Goal: Task Accomplishment & Management: Use online tool/utility

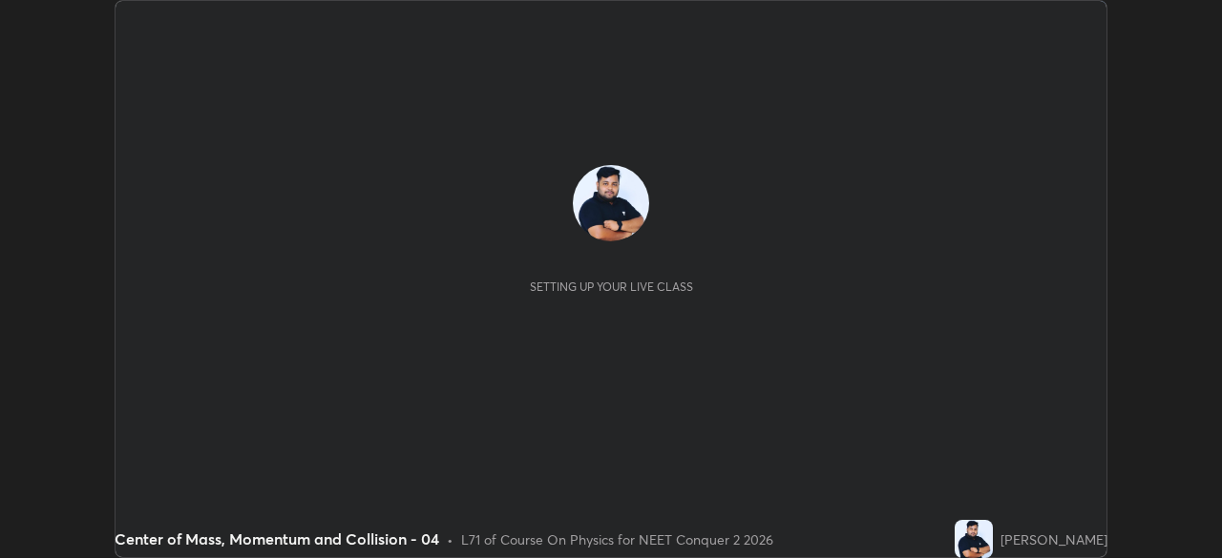
scroll to position [558, 1222]
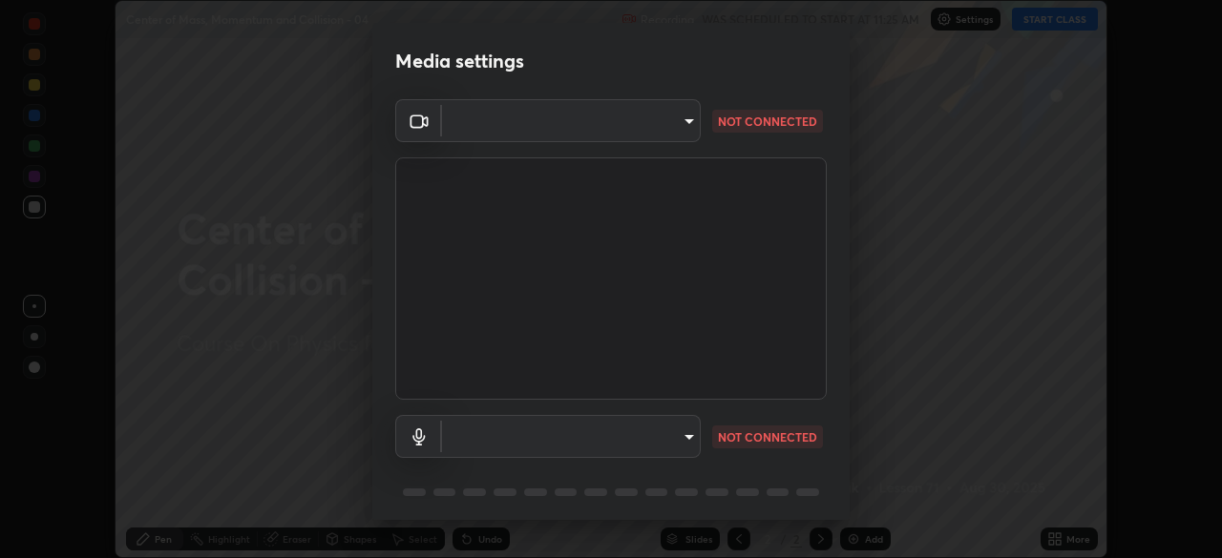
type input "8e51ced37930e971e34d94304a72bdf124377ca82fa83f25b6b4e34e328f1921"
type input "default"
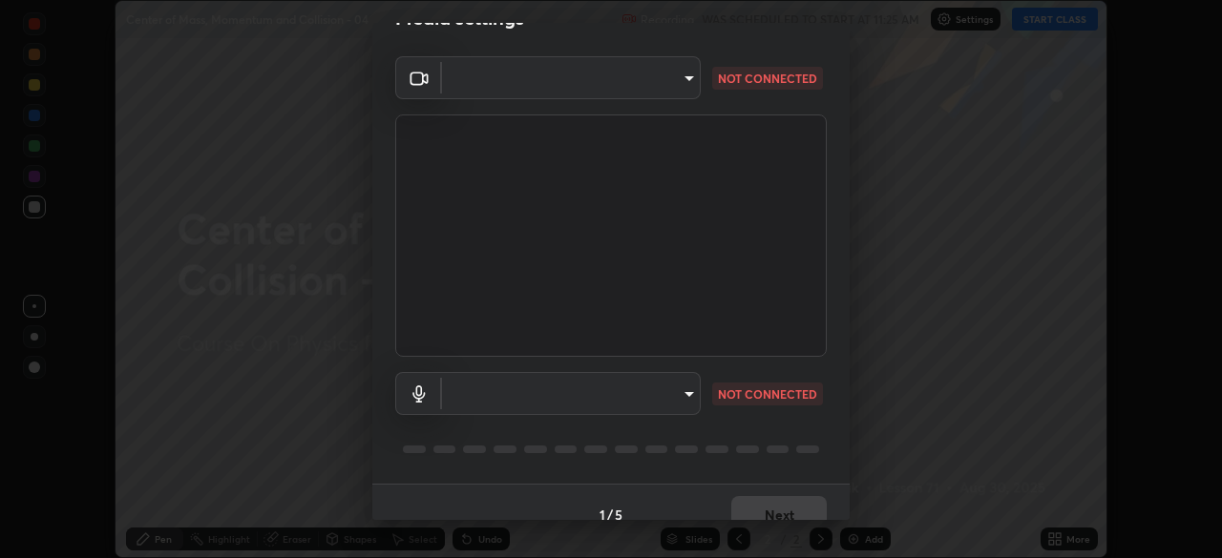
scroll to position [68, 0]
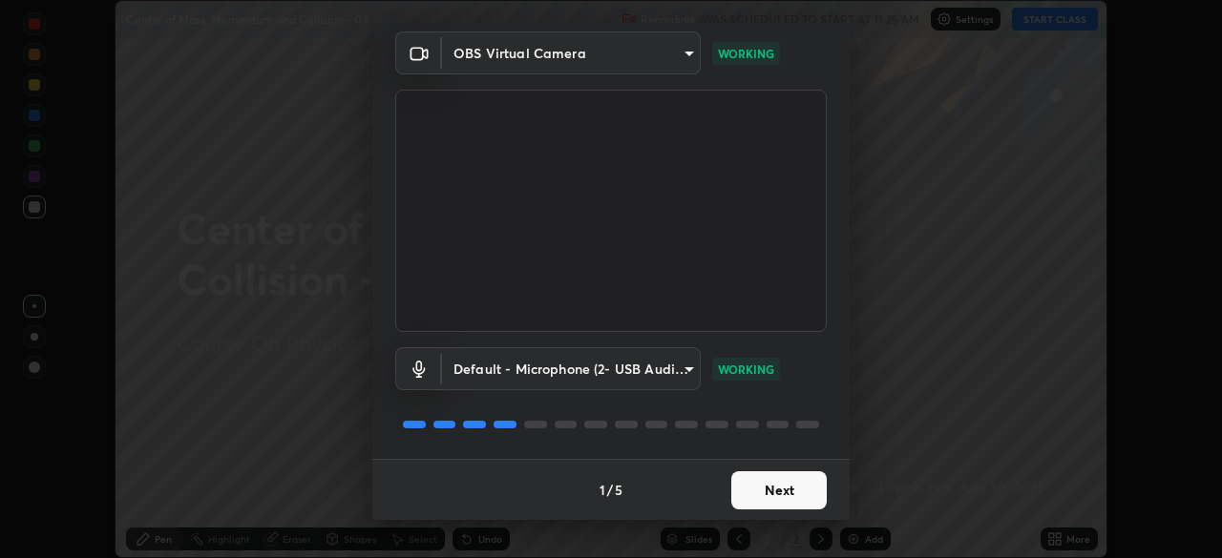
click at [759, 484] on button "Next" at bounding box center [778, 490] width 95 height 38
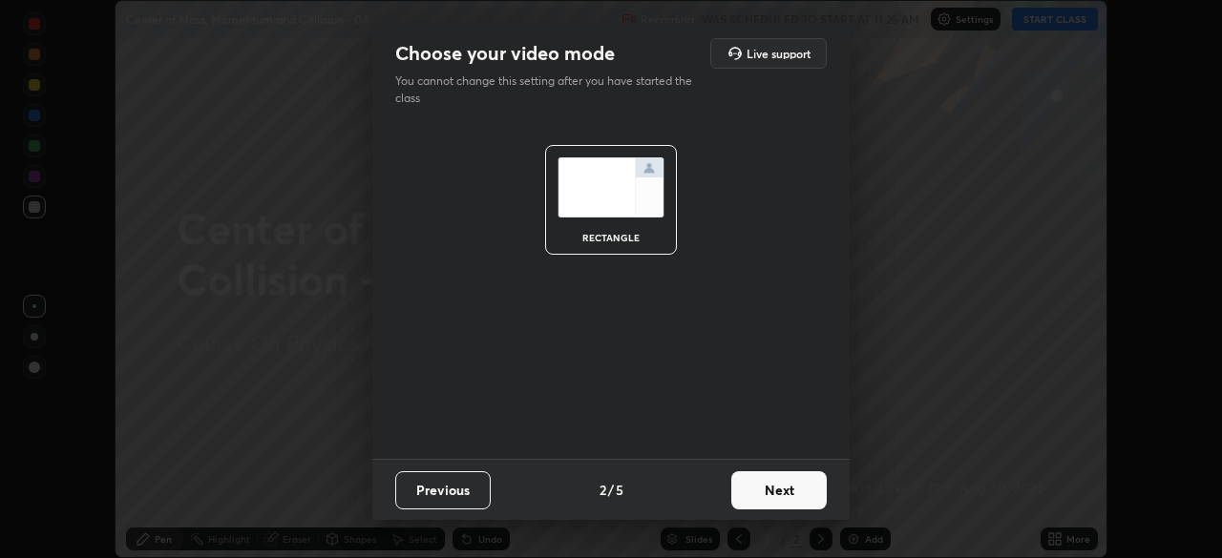
scroll to position [0, 0]
click at [775, 480] on button "Next" at bounding box center [778, 490] width 95 height 38
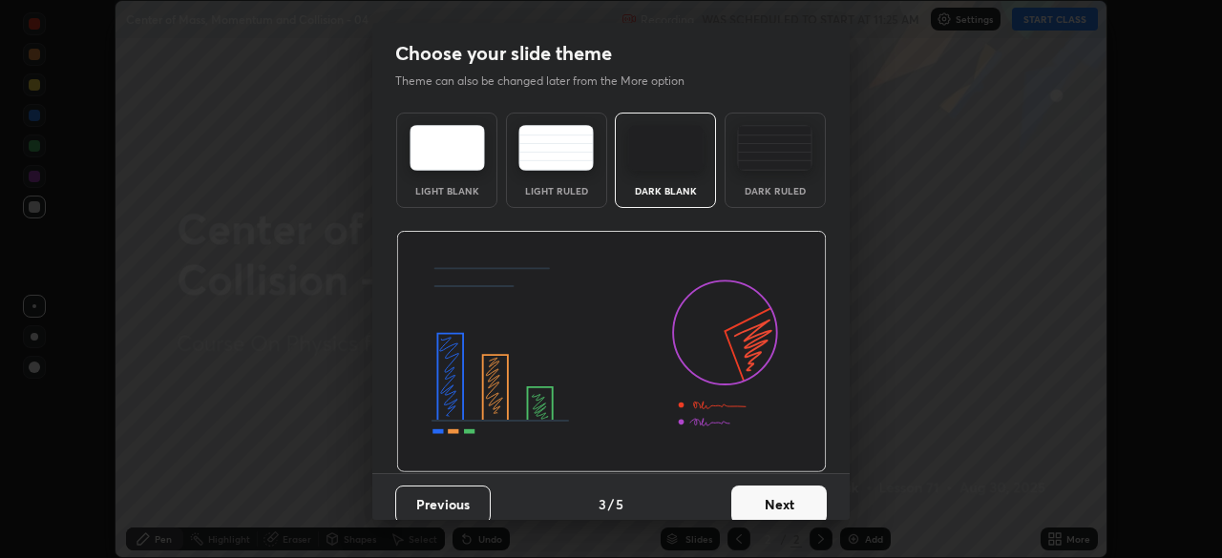
click at [767, 494] on button "Next" at bounding box center [778, 505] width 95 height 38
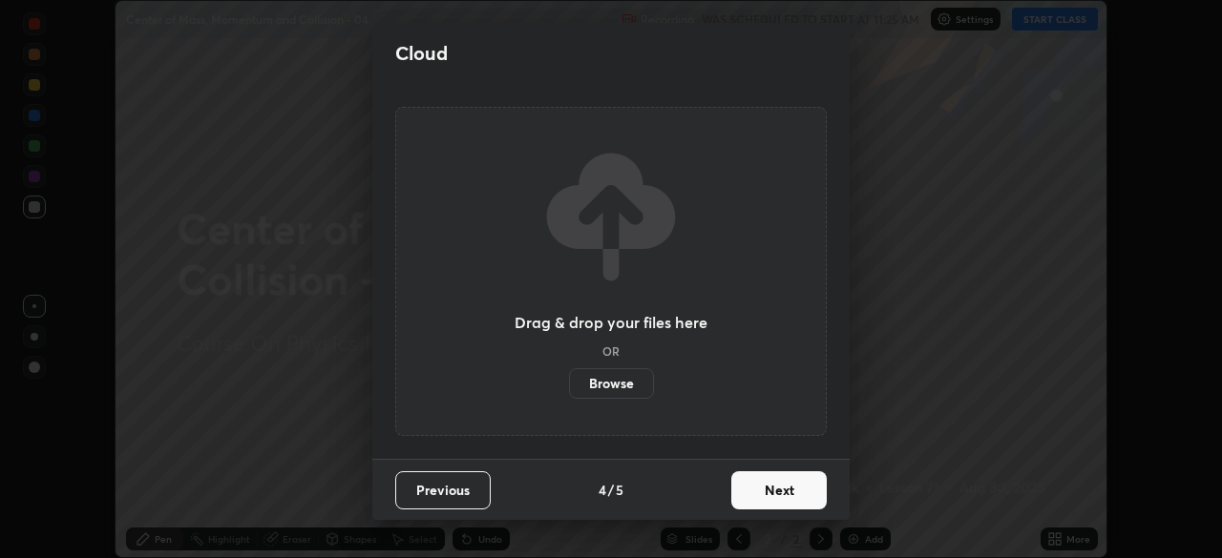
click at [769, 488] on button "Next" at bounding box center [778, 490] width 95 height 38
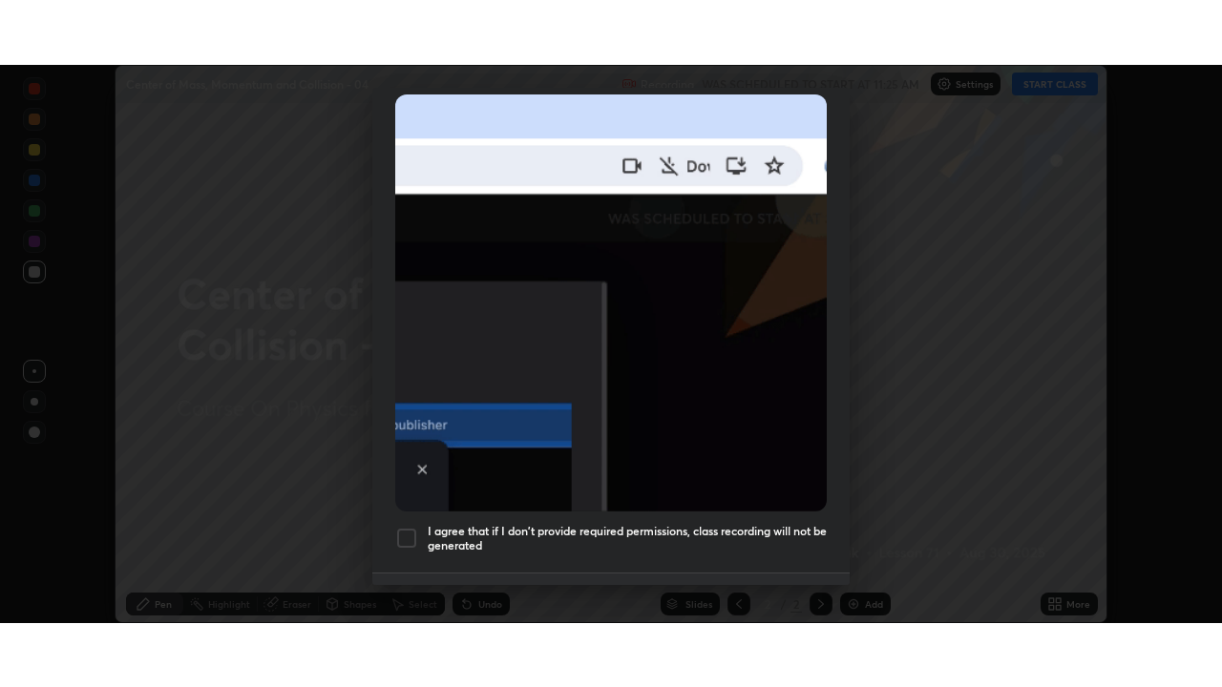
scroll to position [457, 0]
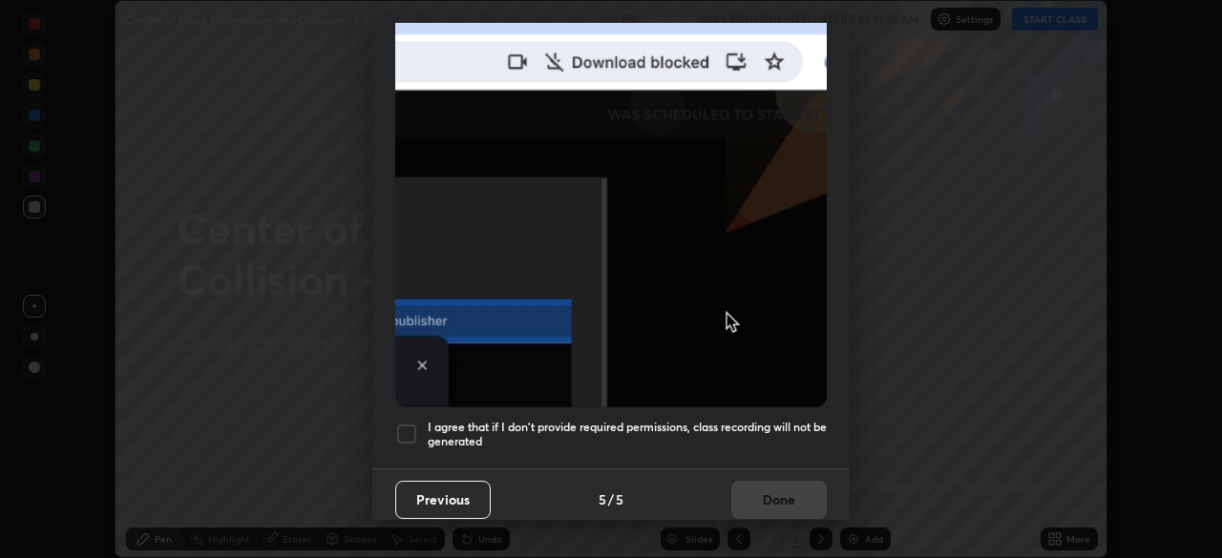
click at [407, 423] on div at bounding box center [406, 434] width 23 height 23
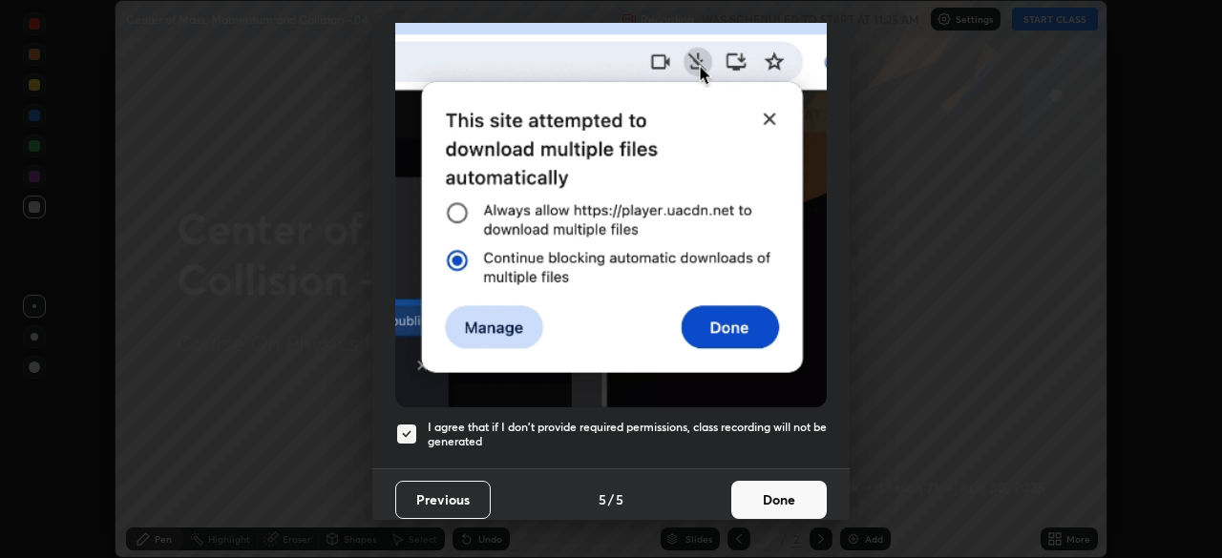
click at [749, 487] on button "Done" at bounding box center [778, 500] width 95 height 38
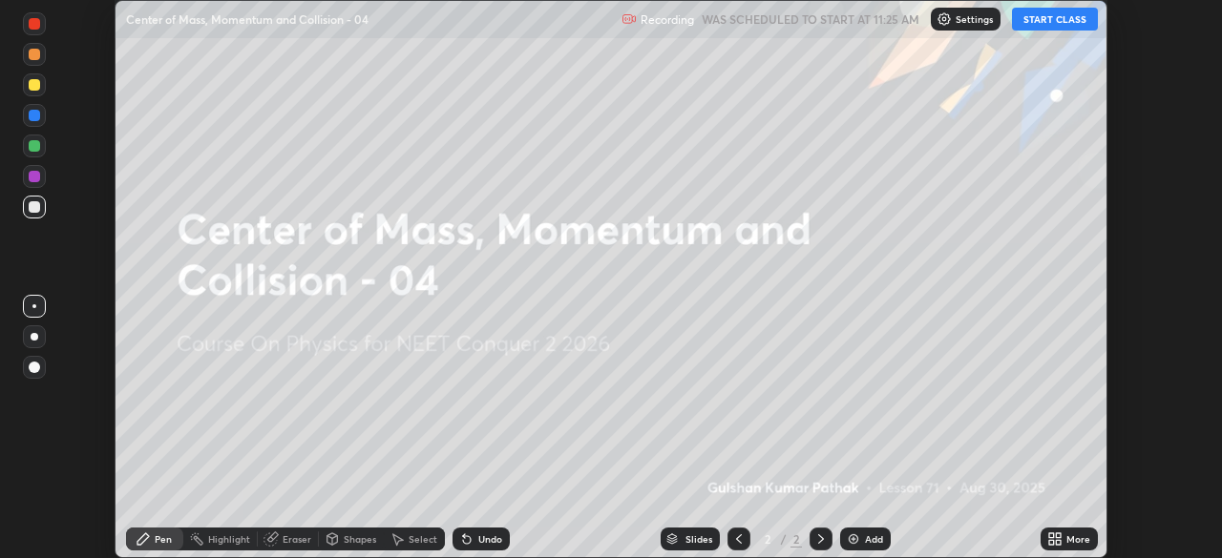
click at [857, 530] on div "Add" at bounding box center [865, 539] width 51 height 23
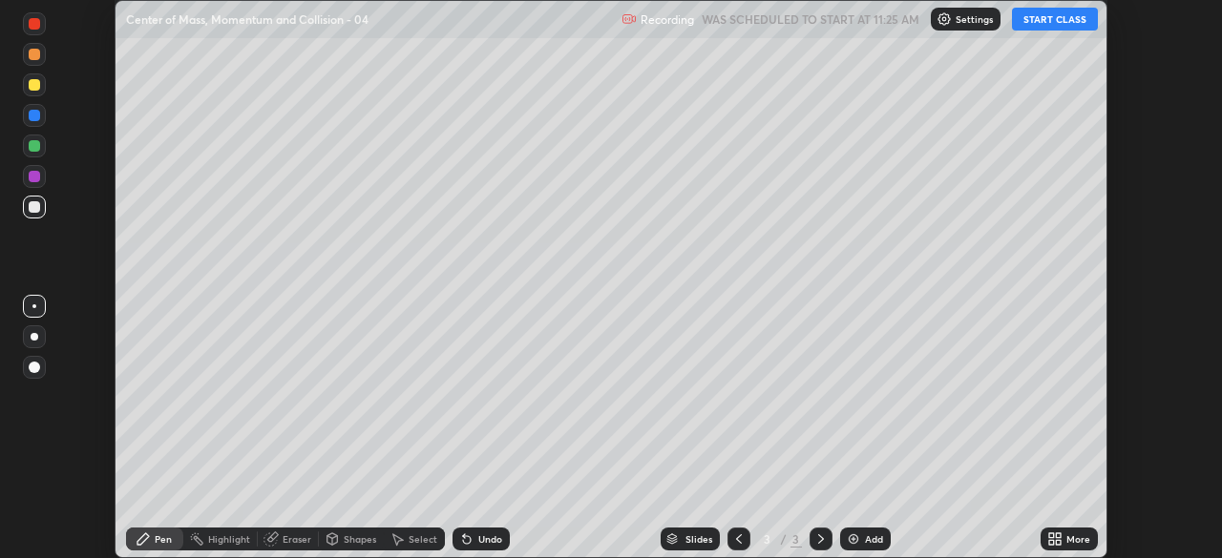
click at [856, 534] on img at bounding box center [853, 539] width 15 height 15
click at [1060, 25] on button "START CLASS" at bounding box center [1055, 19] width 86 height 23
click at [1068, 538] on div "More" at bounding box center [1078, 539] width 24 height 10
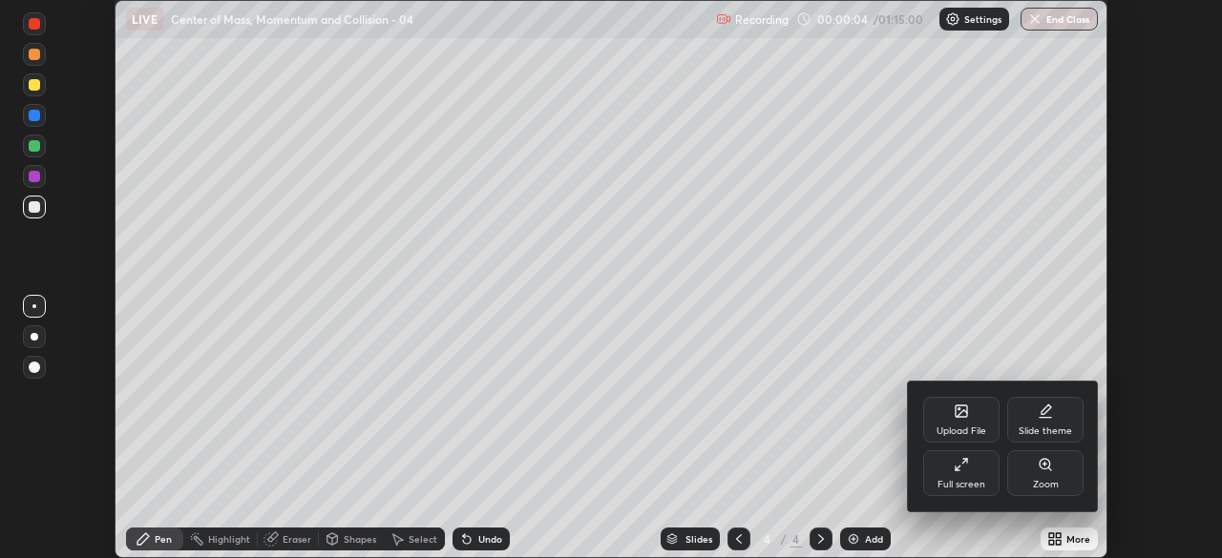
click at [969, 466] on div "Full screen" at bounding box center [961, 473] width 76 height 46
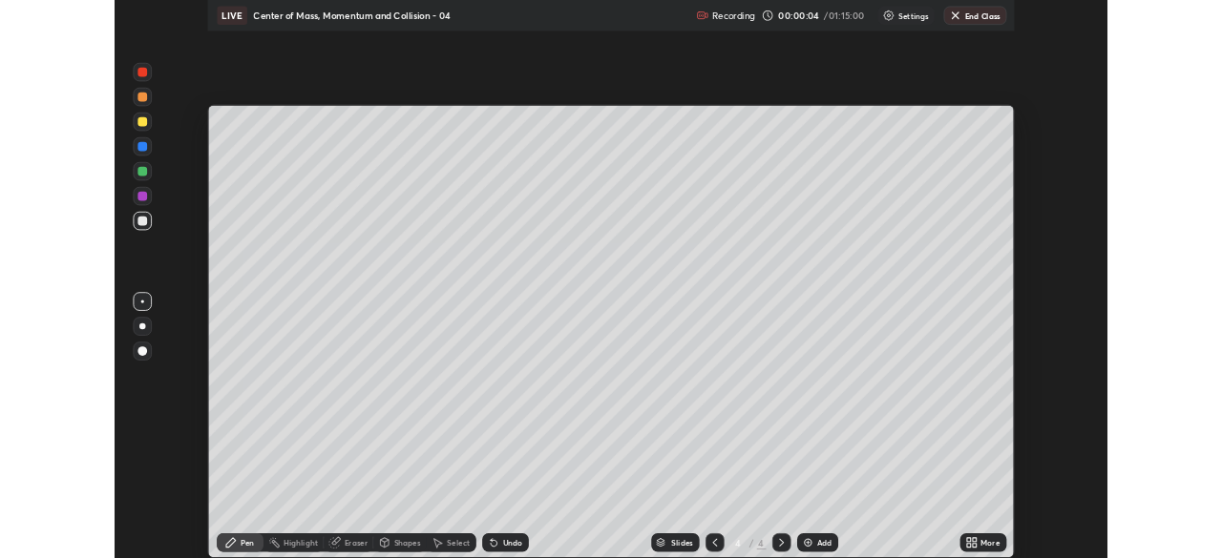
scroll to position [687, 1222]
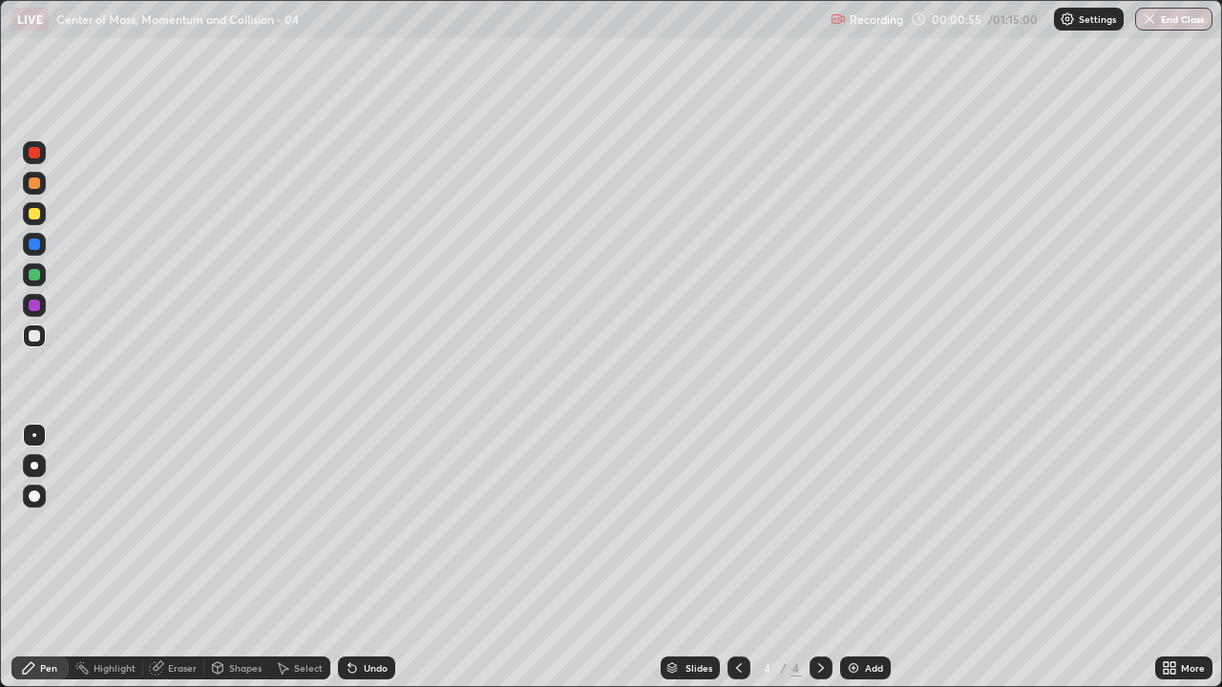
click at [37, 500] on div at bounding box center [34, 496] width 11 height 11
click at [34, 210] on div at bounding box center [34, 213] width 11 height 11
click at [374, 557] on div "Undo" at bounding box center [376, 668] width 24 height 10
click at [368, 557] on div "Undo" at bounding box center [366, 668] width 57 height 23
click at [370, 557] on div "Undo" at bounding box center [376, 668] width 24 height 10
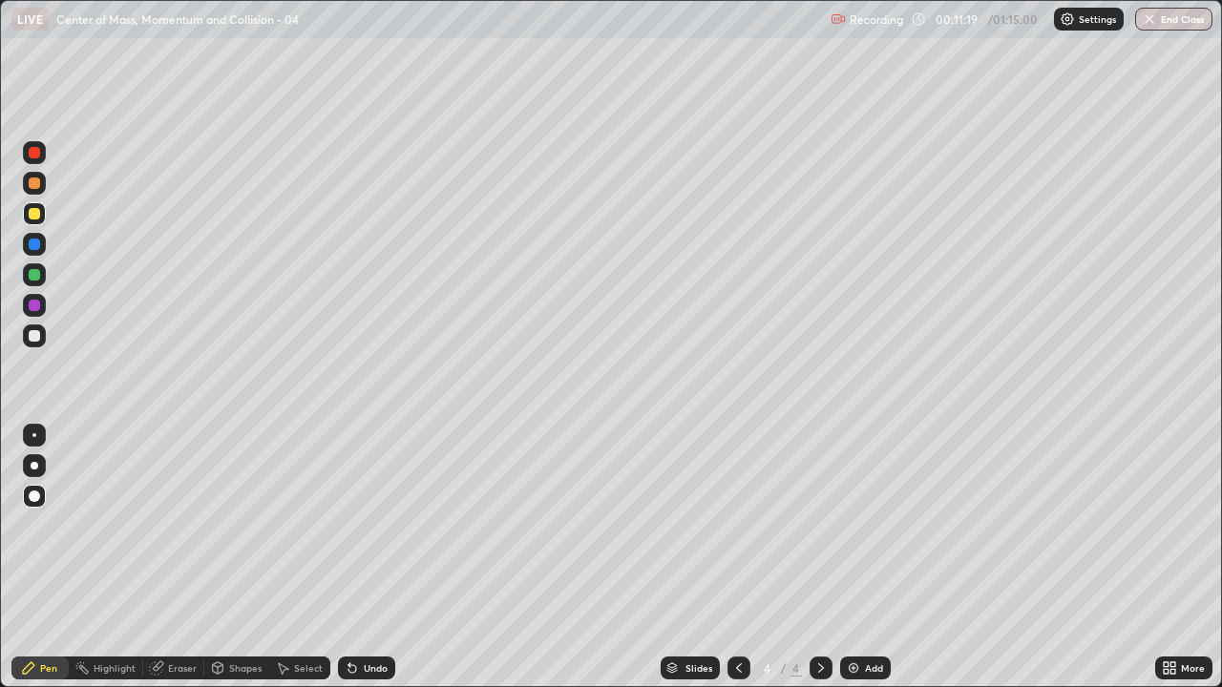
click at [872, 557] on div "Add" at bounding box center [865, 668] width 51 height 23
click at [349, 557] on icon at bounding box center [352, 669] width 8 height 8
click at [357, 557] on icon at bounding box center [352, 667] width 15 height 15
click at [357, 557] on div "Undo" at bounding box center [366, 668] width 57 height 23
click at [355, 557] on icon at bounding box center [352, 667] width 15 height 15
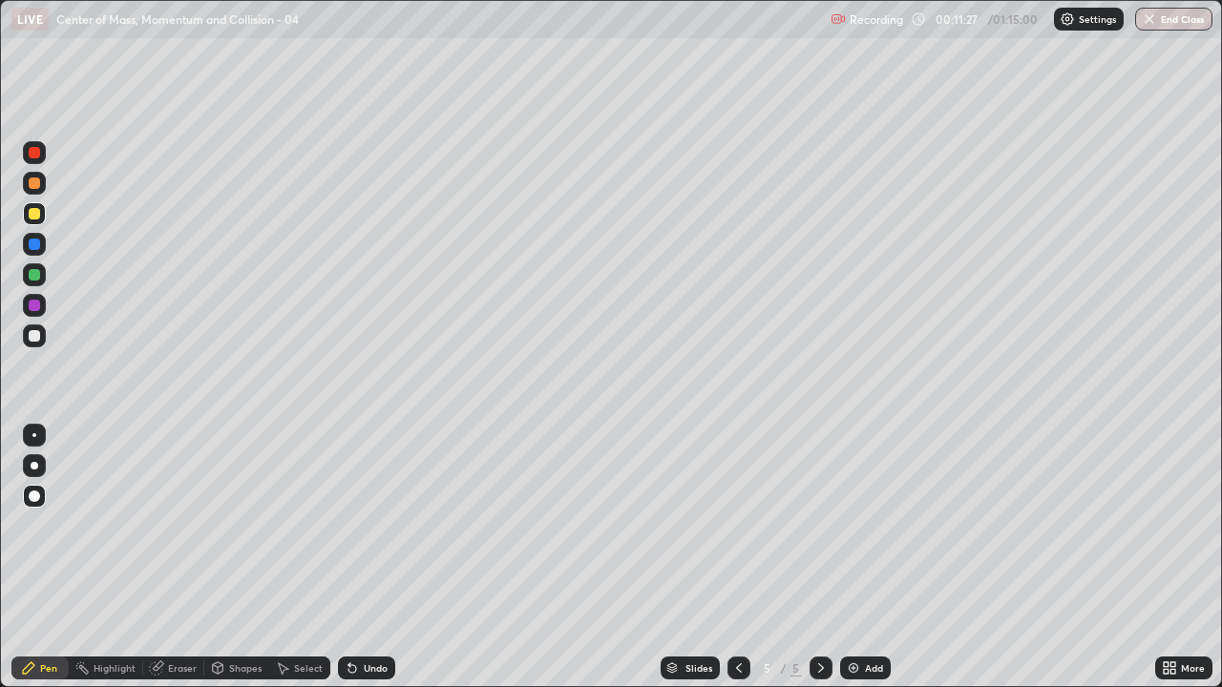
click at [348, 557] on icon at bounding box center [349, 664] width 2 height 2
click at [39, 277] on div at bounding box center [34, 274] width 11 height 11
click at [188, 557] on div "Eraser" at bounding box center [182, 668] width 29 height 10
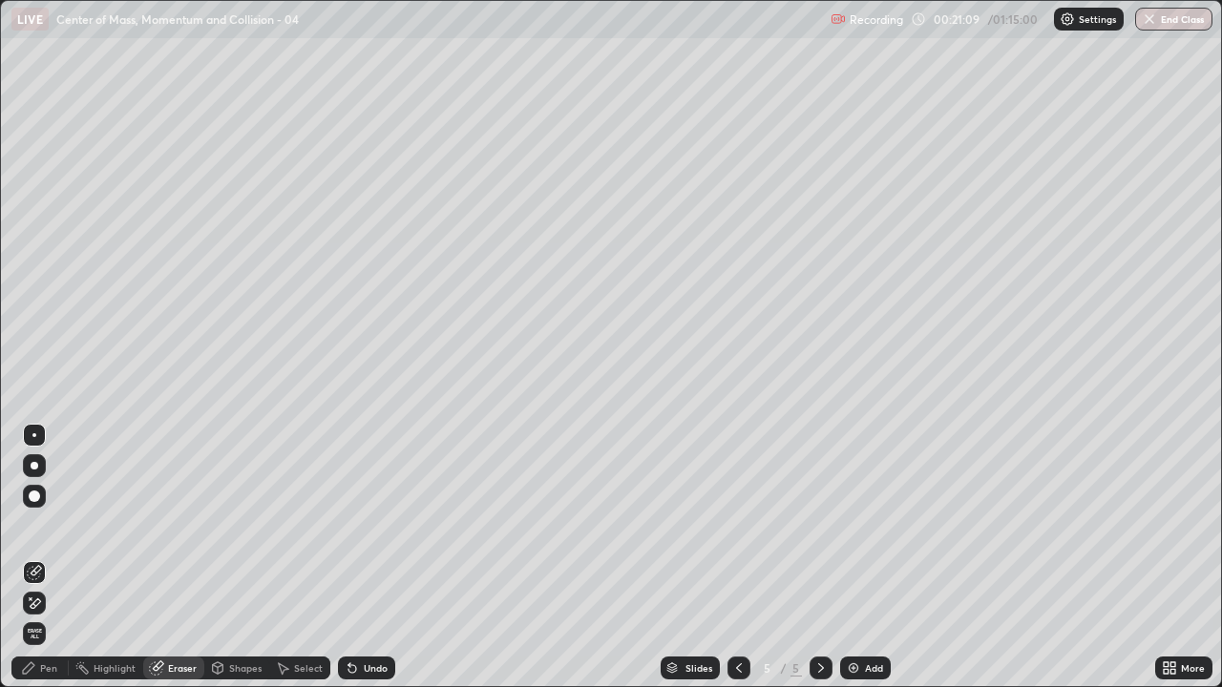
click at [55, 557] on div "Pen" at bounding box center [48, 668] width 17 height 10
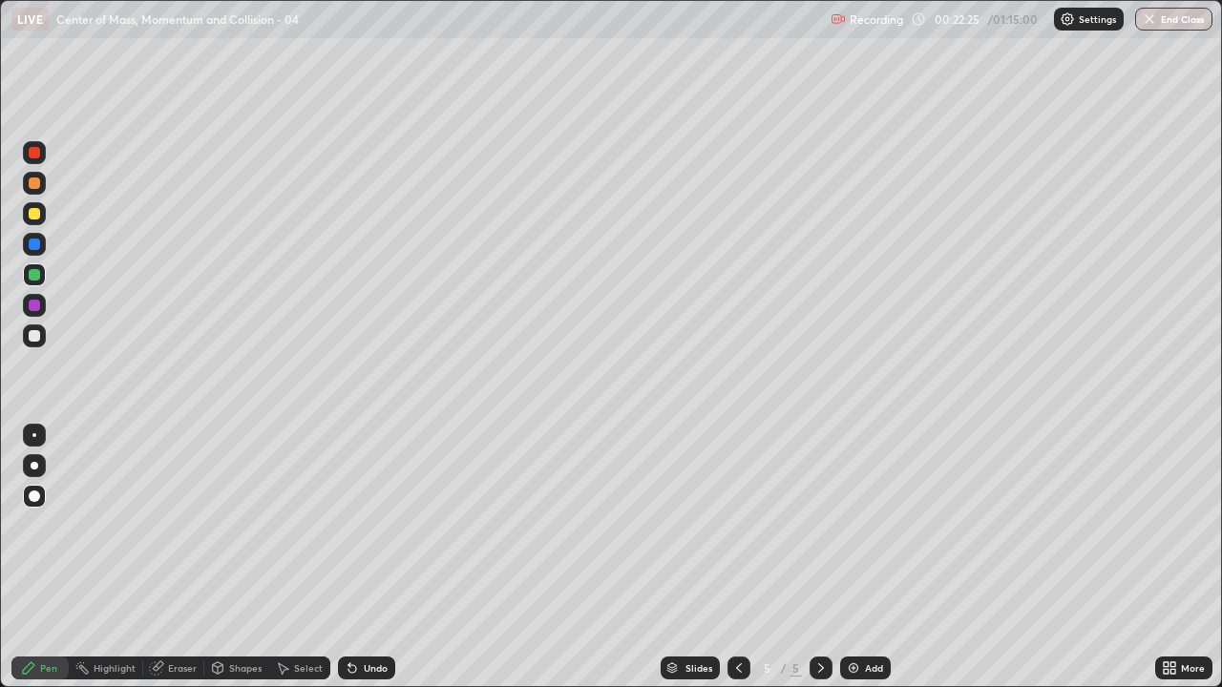
click at [32, 340] on div at bounding box center [34, 335] width 11 height 11
click at [865, 557] on div "Add" at bounding box center [874, 668] width 18 height 10
click at [238, 557] on div "Shapes" at bounding box center [245, 668] width 32 height 10
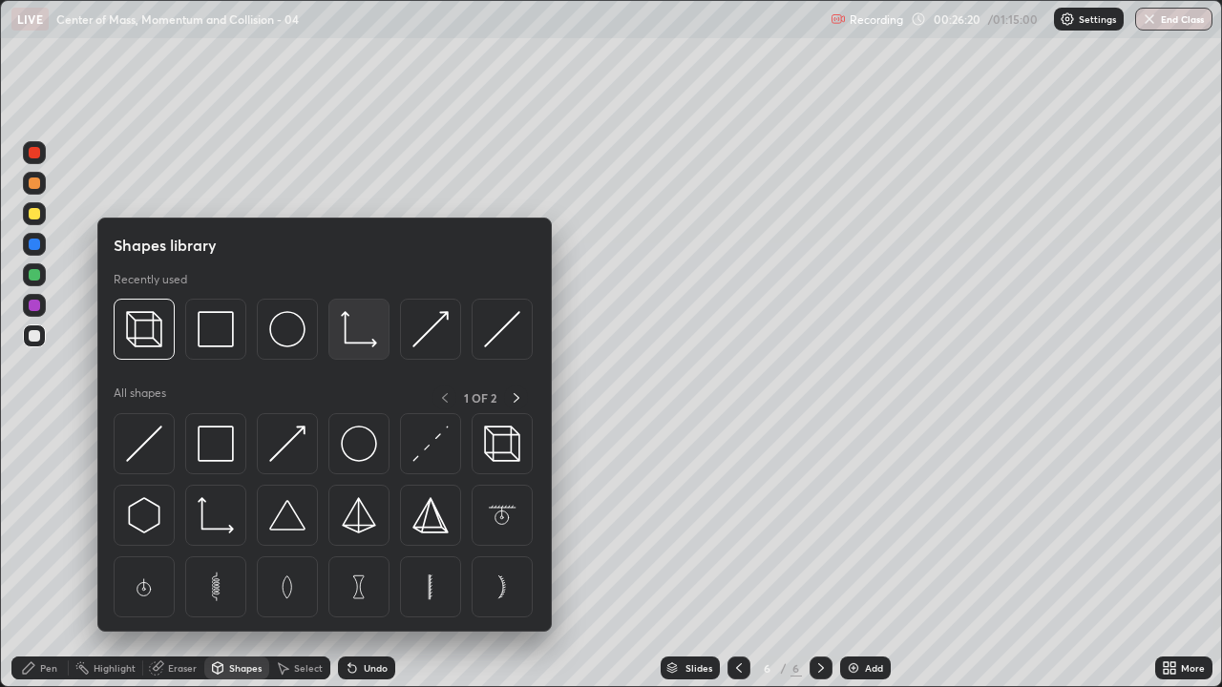
click at [349, 343] on img at bounding box center [359, 329] width 36 height 36
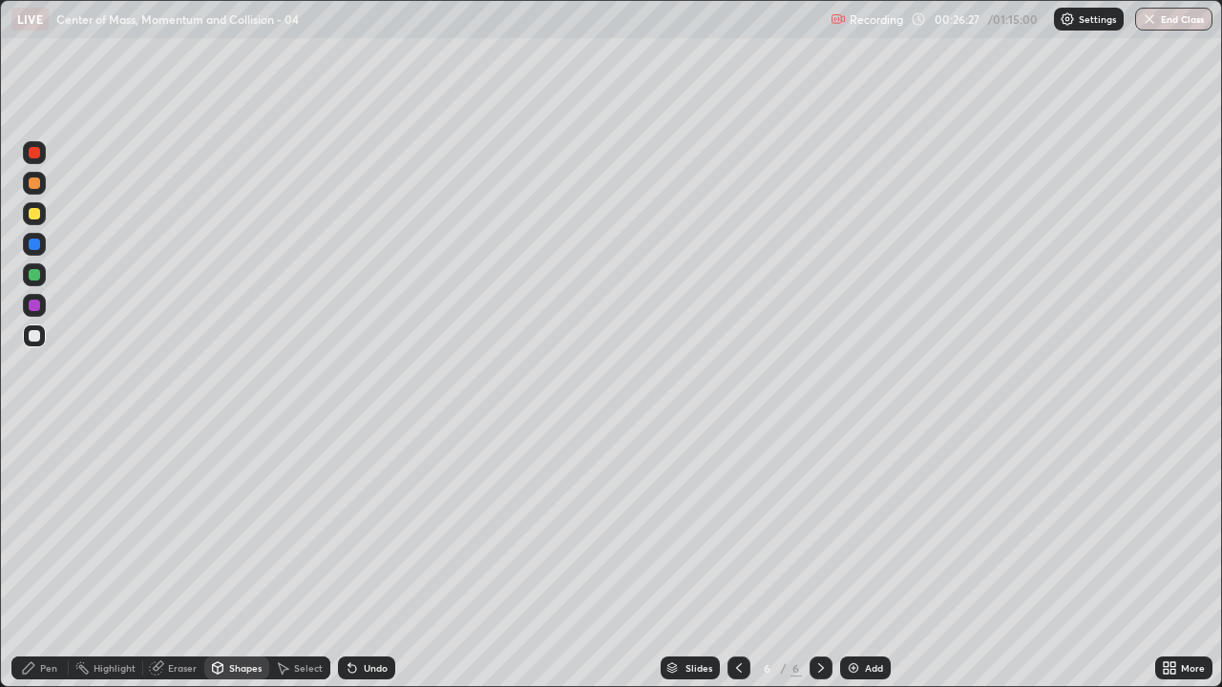
click at [42, 557] on div "Pen" at bounding box center [48, 668] width 17 height 10
click at [34, 276] on div at bounding box center [34, 274] width 11 height 11
click at [377, 557] on div "Undo" at bounding box center [376, 668] width 24 height 10
click at [370, 557] on div "Undo" at bounding box center [376, 668] width 24 height 10
click at [376, 557] on div "Undo" at bounding box center [366, 668] width 57 height 23
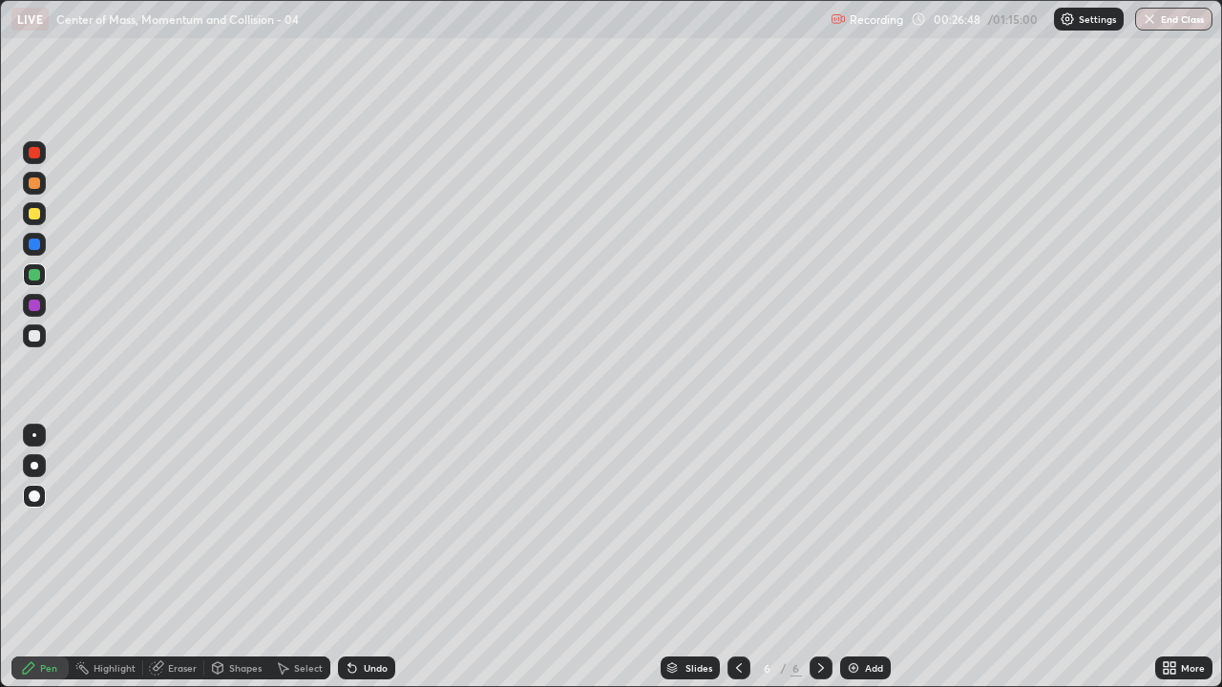
click at [242, 557] on div "Shapes" at bounding box center [245, 668] width 32 height 10
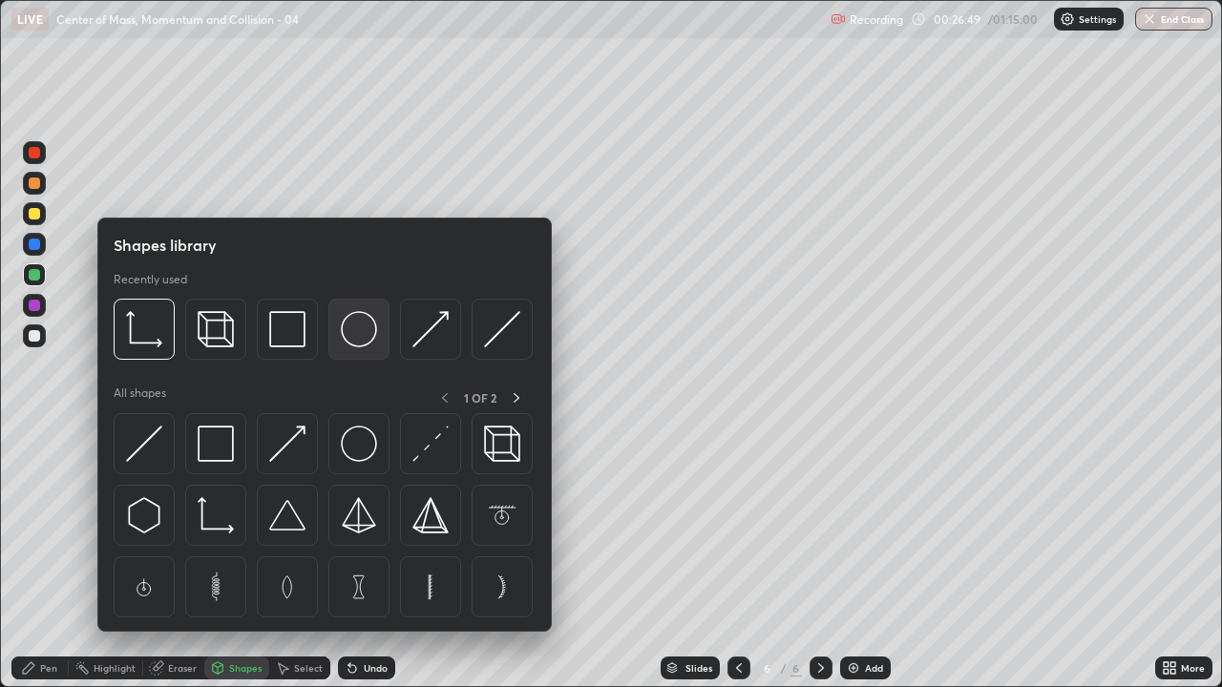
click at [366, 334] on img at bounding box center [359, 329] width 36 height 36
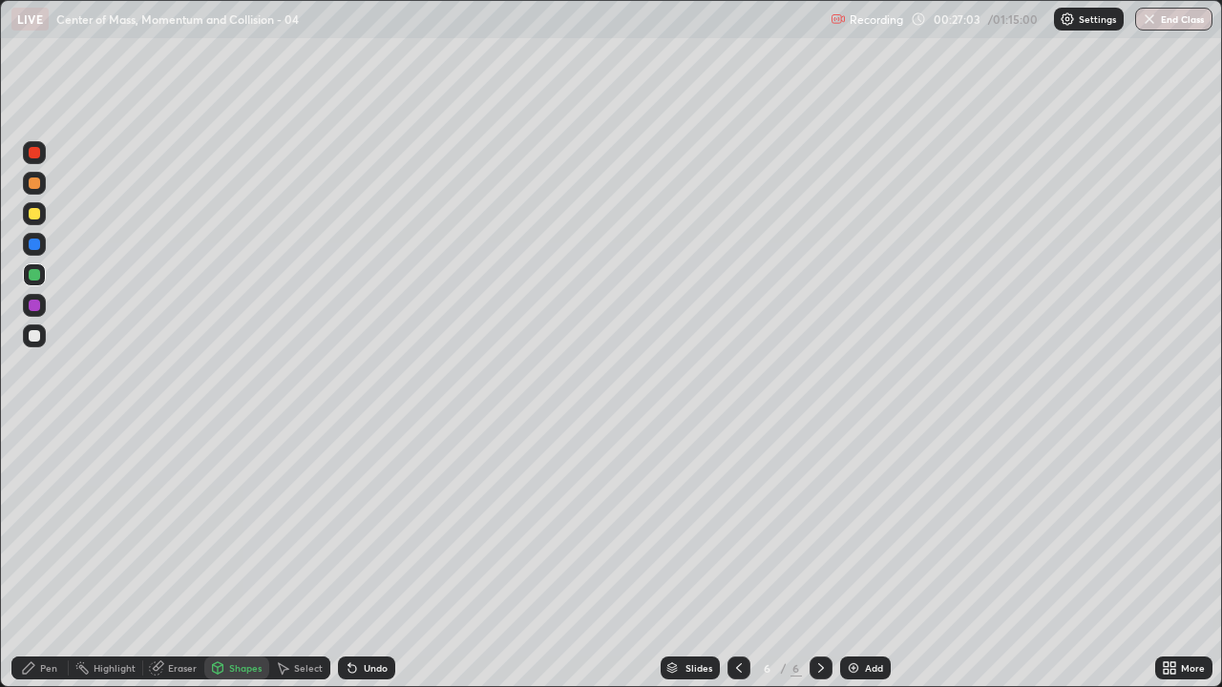
click at [35, 214] on div at bounding box center [34, 213] width 11 height 11
click at [56, 557] on div "Pen" at bounding box center [39, 668] width 57 height 23
click at [39, 308] on div at bounding box center [34, 305] width 11 height 11
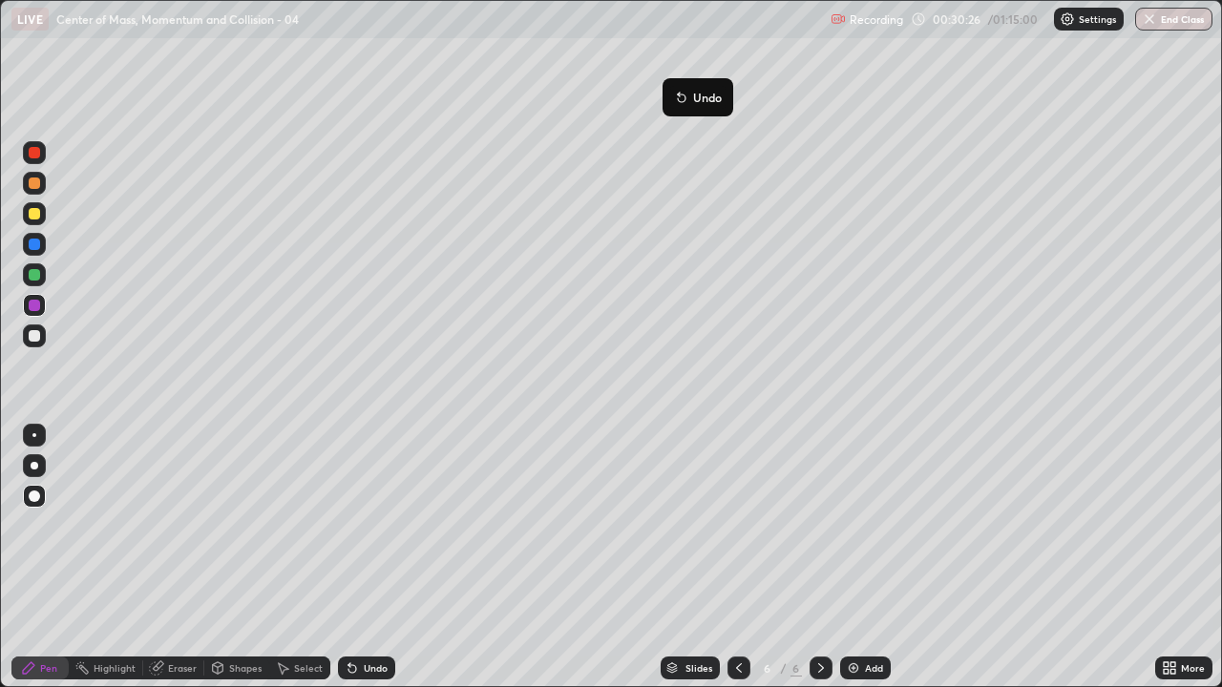
click at [679, 94] on icon at bounding box center [679, 94] width 2 height 2
click at [41, 277] on div at bounding box center [34, 274] width 23 height 23
click at [324, 557] on div "Select" at bounding box center [299, 668] width 61 height 23
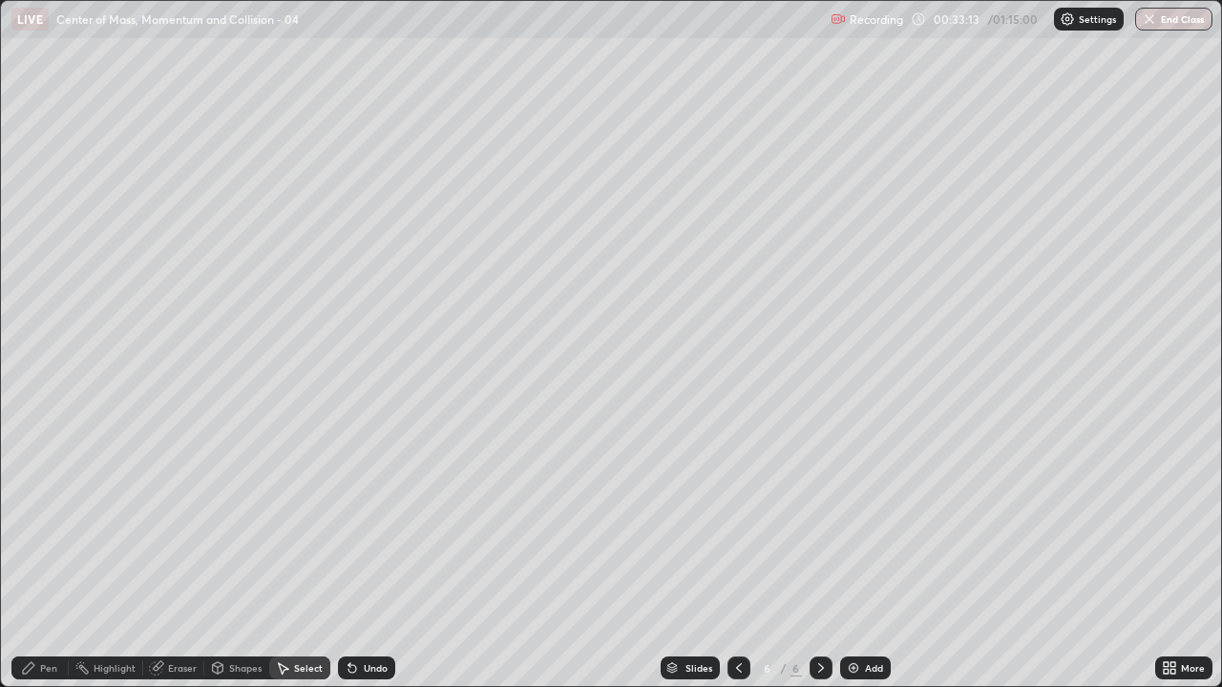
click at [349, 557] on icon at bounding box center [352, 669] width 8 height 8
click at [359, 557] on div "Undo" at bounding box center [366, 668] width 57 height 23
click at [362, 557] on div "Undo" at bounding box center [366, 668] width 57 height 23
click at [464, 178] on div "0 ° Undo Copy Duplicate Duplicate to new slide Delete" at bounding box center [611, 343] width 1220 height 685
click at [44, 557] on div "Pen" at bounding box center [48, 668] width 17 height 10
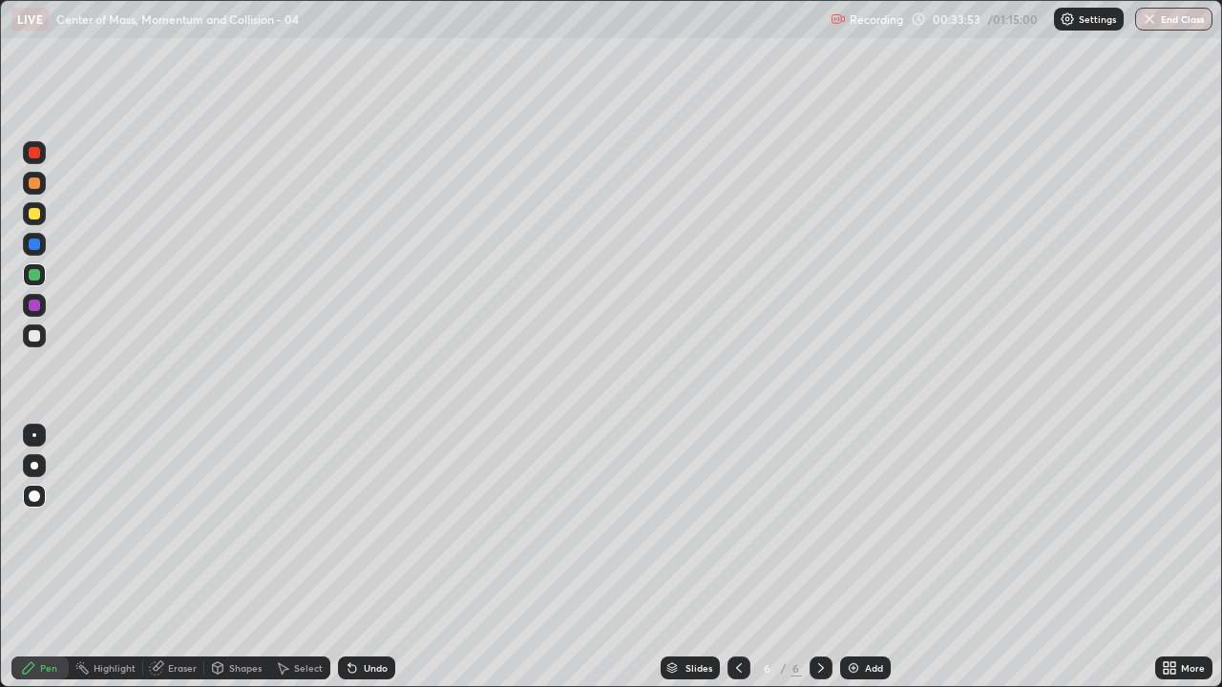
click at [35, 214] on div at bounding box center [34, 213] width 11 height 11
click at [43, 341] on div at bounding box center [34, 335] width 23 height 23
click at [859, 557] on img at bounding box center [853, 667] width 15 height 15
click at [231, 557] on div "Shapes" at bounding box center [236, 668] width 65 height 23
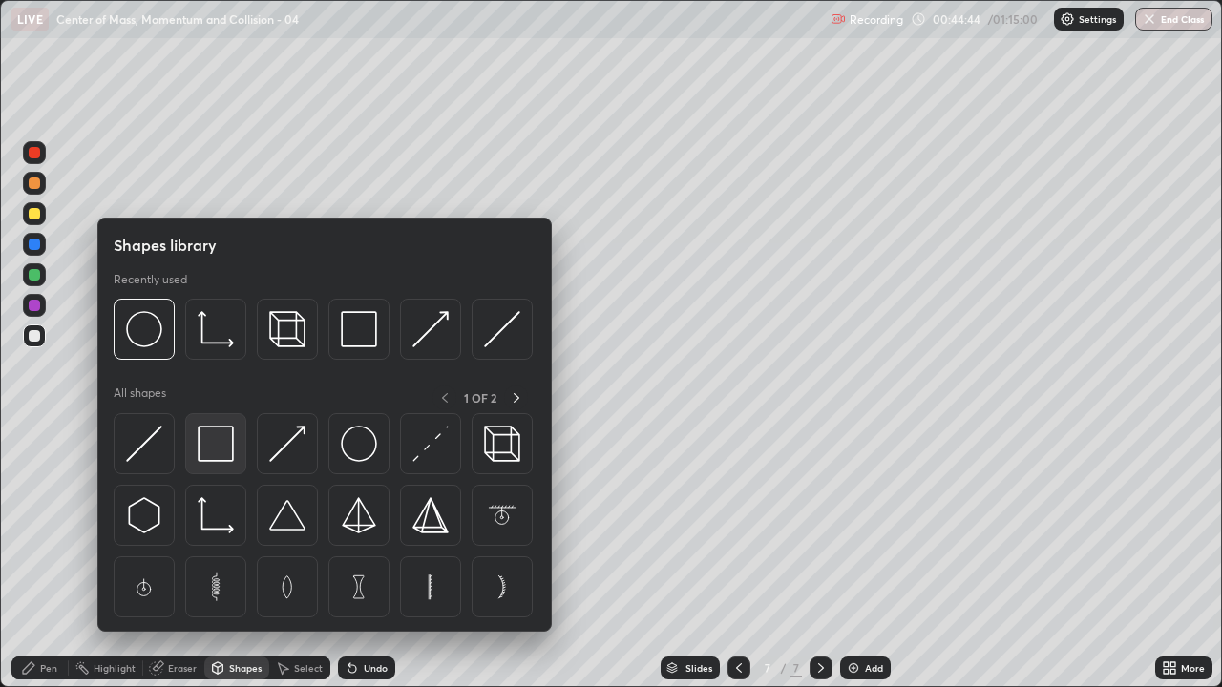
click at [217, 447] on img at bounding box center [216, 444] width 36 height 36
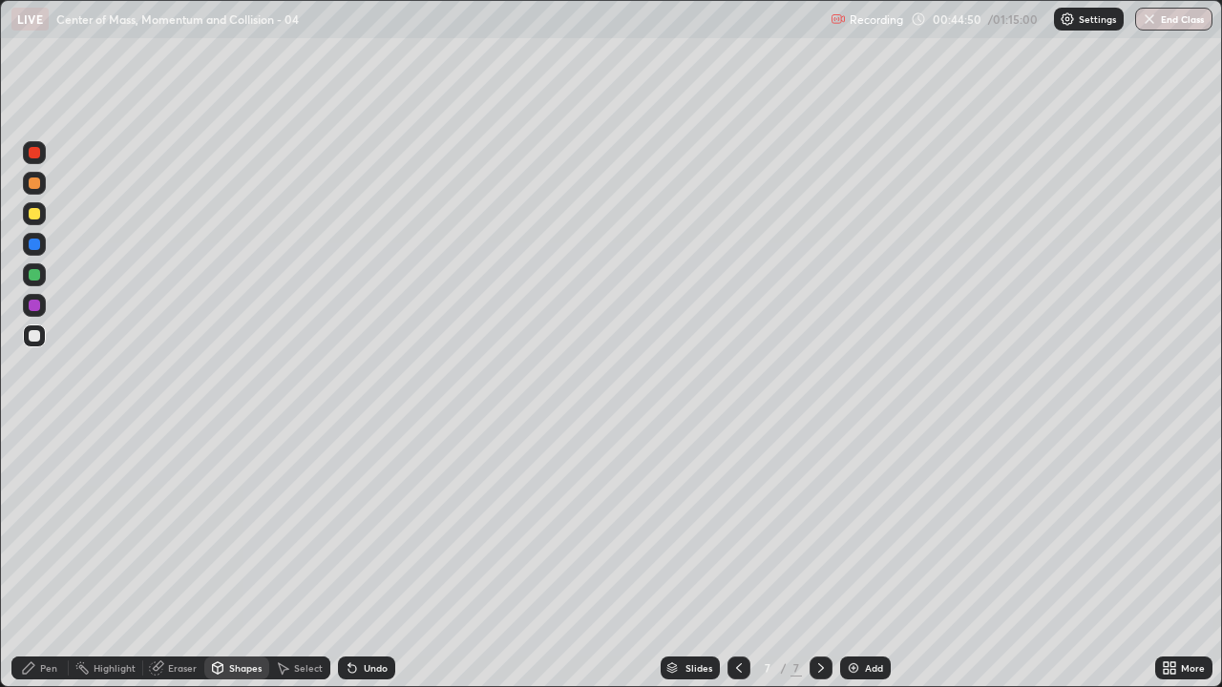
click at [49, 557] on div "Pen" at bounding box center [48, 668] width 17 height 10
click at [33, 305] on div at bounding box center [34, 305] width 11 height 11
click at [868, 557] on div "Add" at bounding box center [865, 668] width 51 height 23
click at [248, 557] on div "Shapes" at bounding box center [245, 668] width 32 height 10
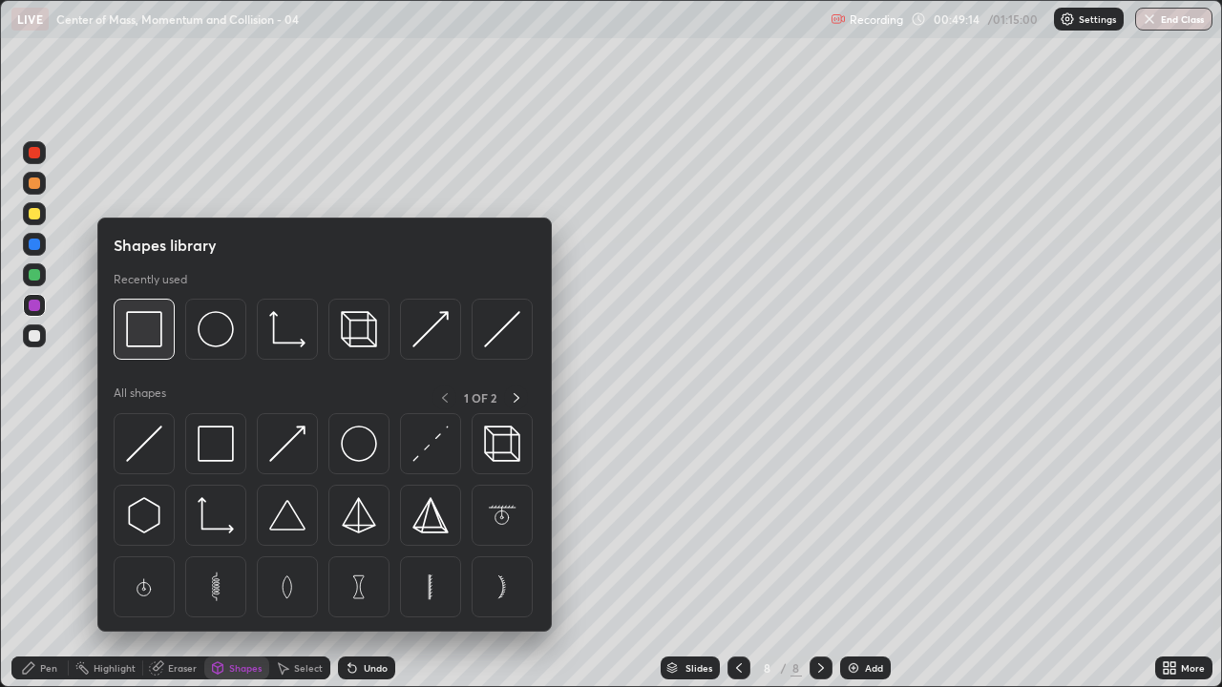
click at [155, 343] on img at bounding box center [144, 329] width 36 height 36
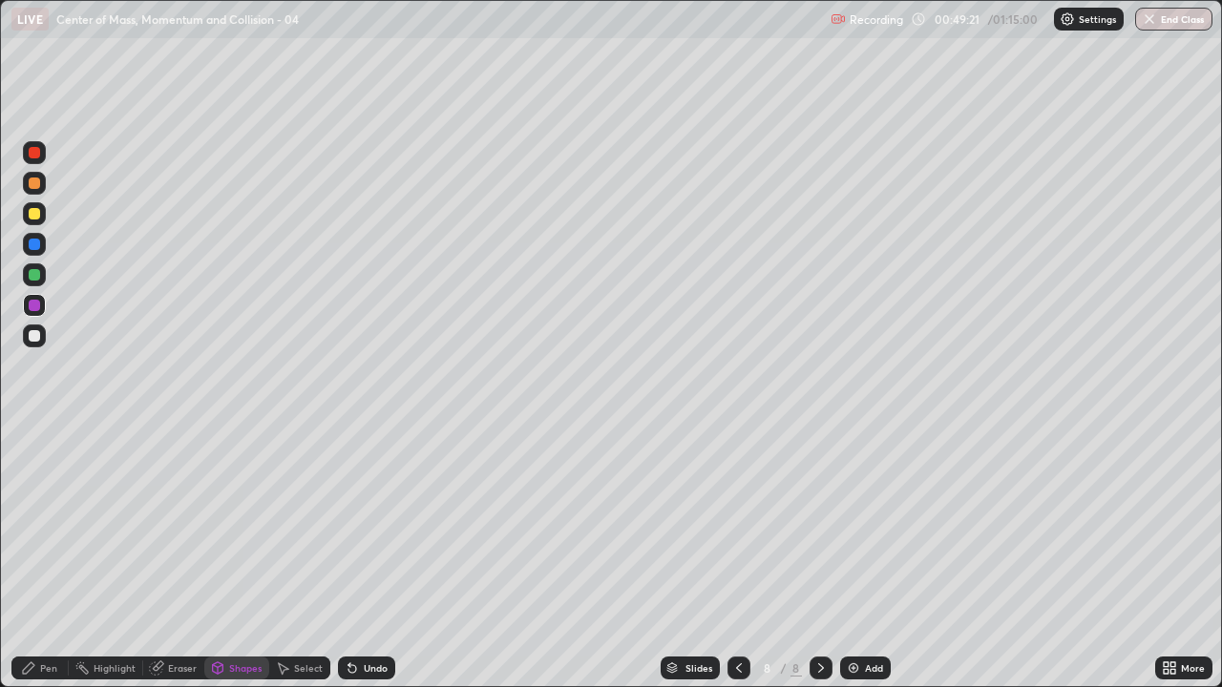
click at [356, 557] on icon at bounding box center [352, 667] width 15 height 15
click at [37, 557] on div "Pen" at bounding box center [39, 668] width 57 height 23
click at [241, 557] on div "Shapes" at bounding box center [245, 668] width 32 height 10
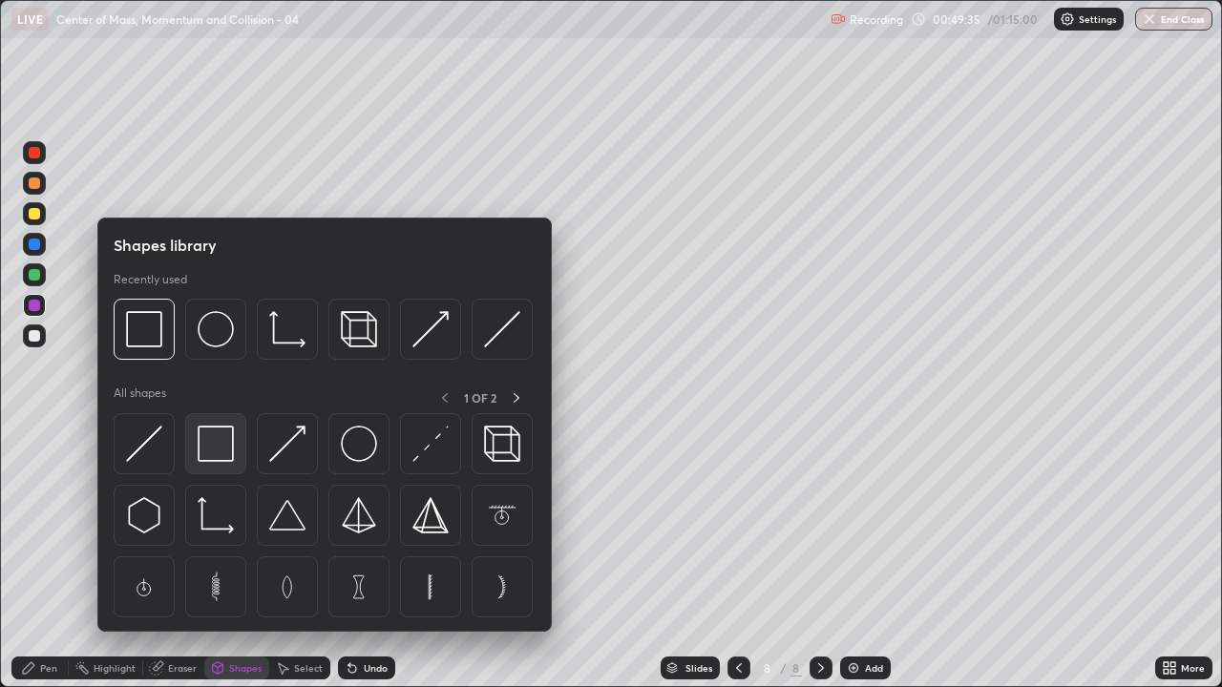
click at [219, 447] on img at bounding box center [216, 444] width 36 height 36
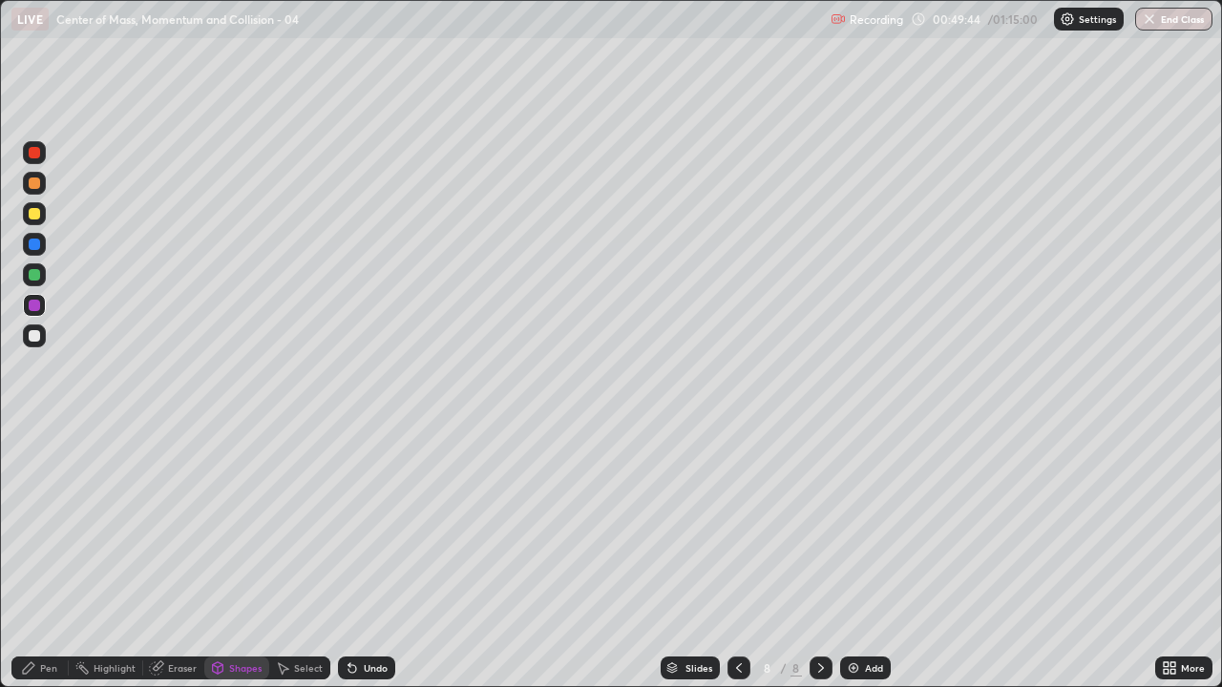
click at [373, 557] on div "Undo" at bounding box center [376, 668] width 24 height 10
click at [371, 557] on div "Undo" at bounding box center [376, 668] width 24 height 10
click at [39, 557] on div "Pen" at bounding box center [39, 668] width 57 height 23
click at [32, 331] on div at bounding box center [34, 335] width 11 height 11
click at [239, 557] on div "Shapes" at bounding box center [245, 668] width 32 height 10
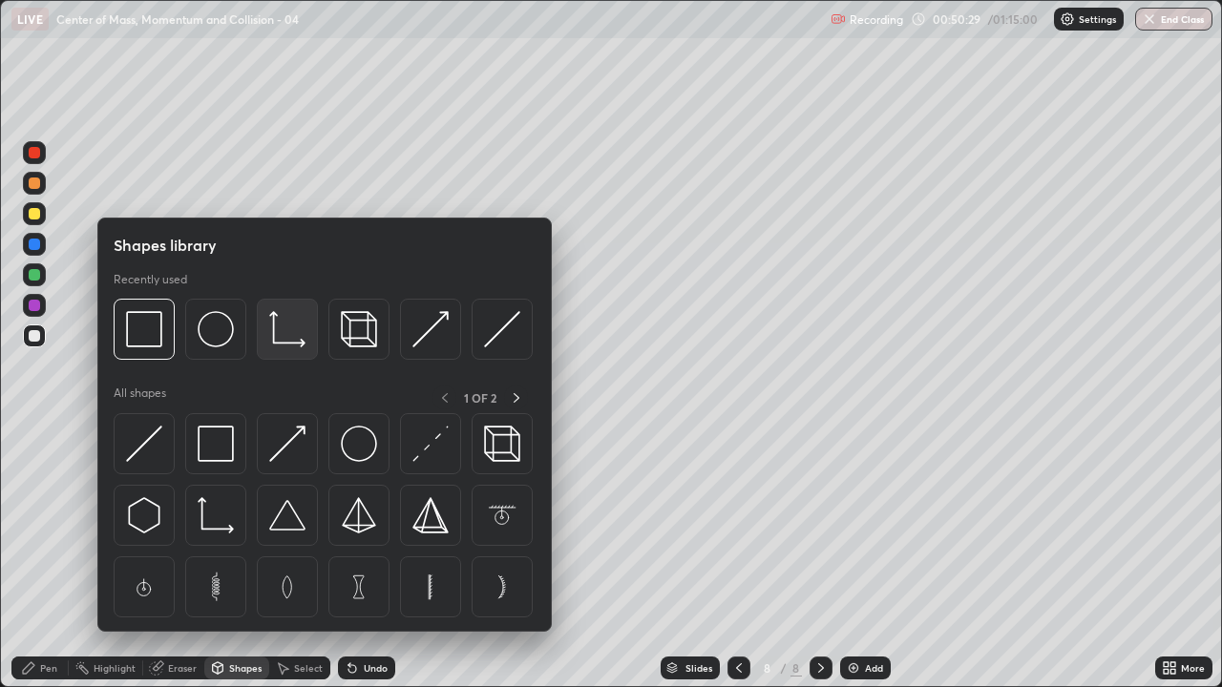
click at [294, 334] on img at bounding box center [287, 329] width 36 height 36
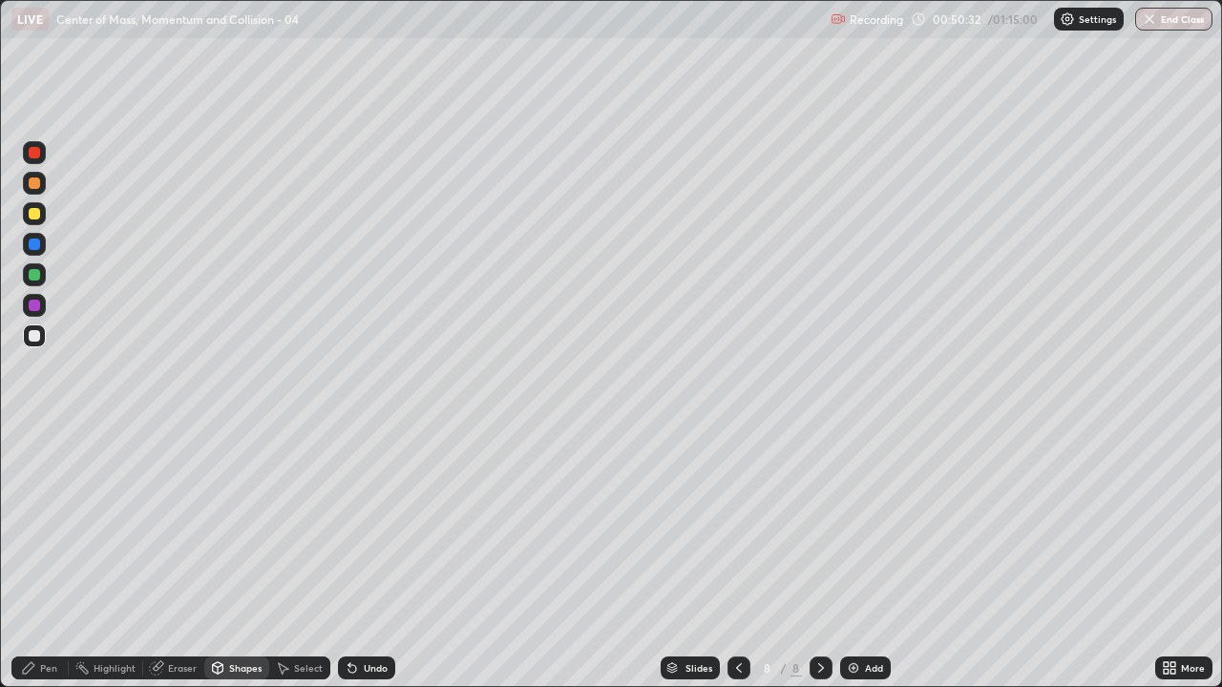
click at [44, 278] on div at bounding box center [34, 274] width 23 height 23
click at [46, 557] on div "Pen" at bounding box center [48, 668] width 17 height 10
click at [34, 214] on div at bounding box center [34, 213] width 11 height 11
click at [30, 156] on div at bounding box center [34, 152] width 11 height 11
click at [850, 557] on img at bounding box center [853, 667] width 15 height 15
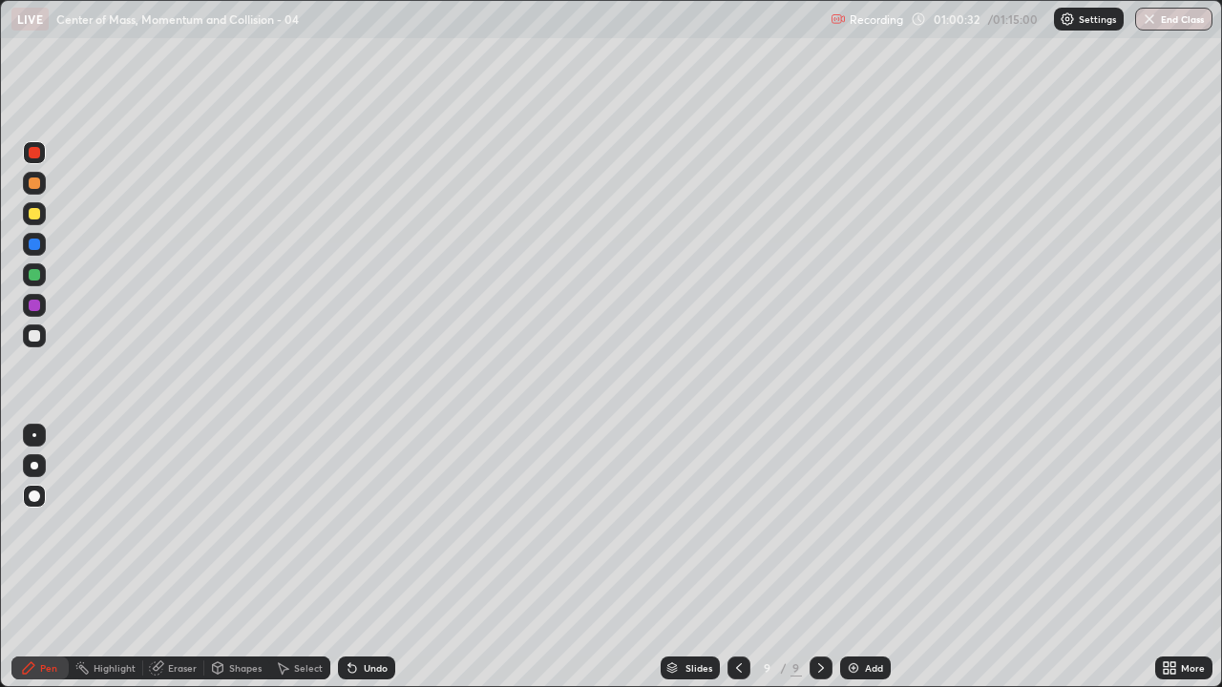
click at [229, 557] on div "Shapes" at bounding box center [245, 668] width 32 height 10
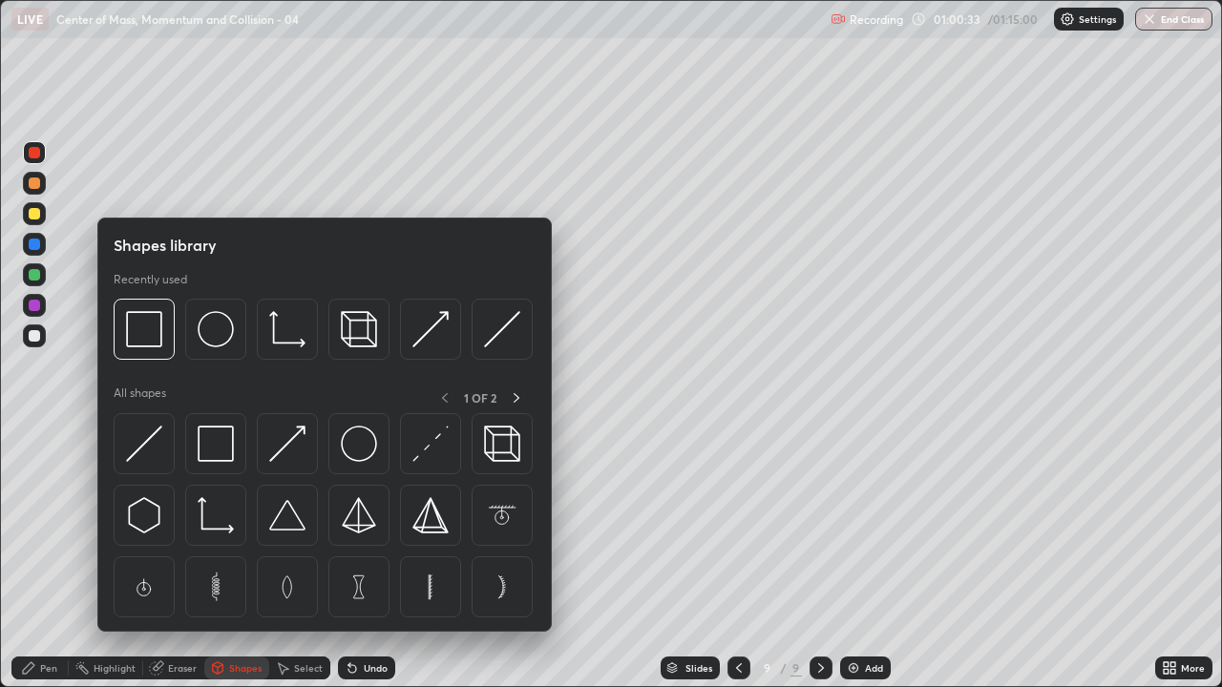
click at [34, 273] on div at bounding box center [34, 274] width 11 height 11
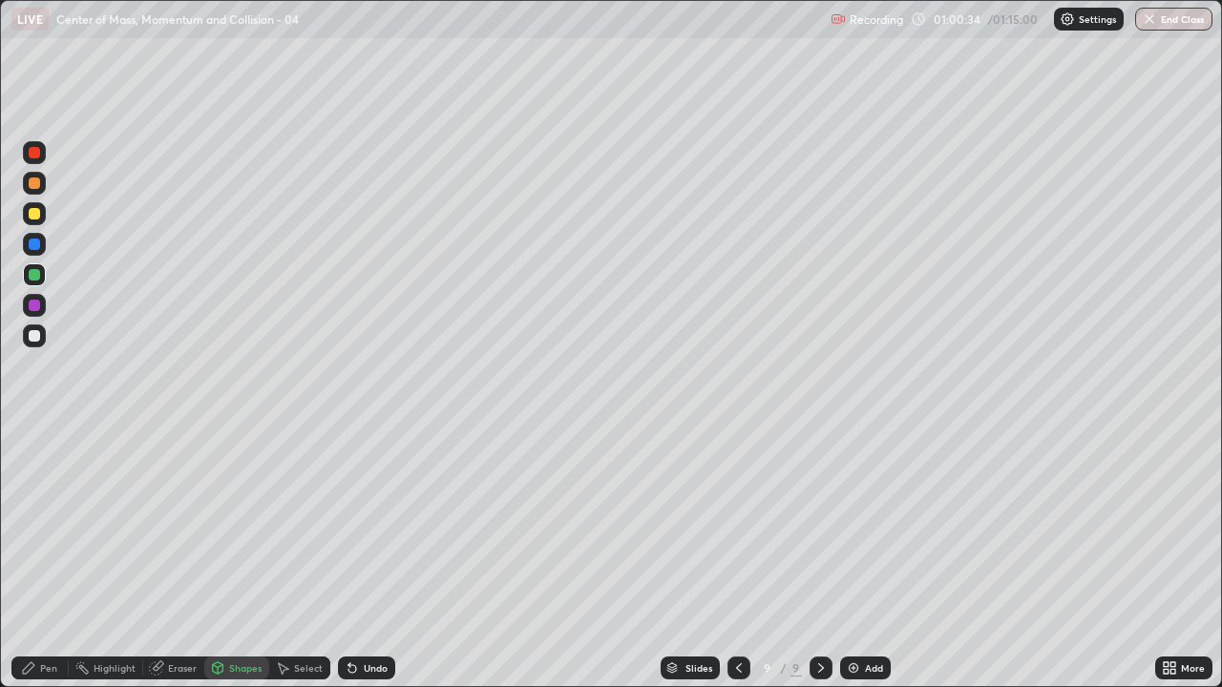
click at [235, 557] on div "Shapes" at bounding box center [245, 668] width 32 height 10
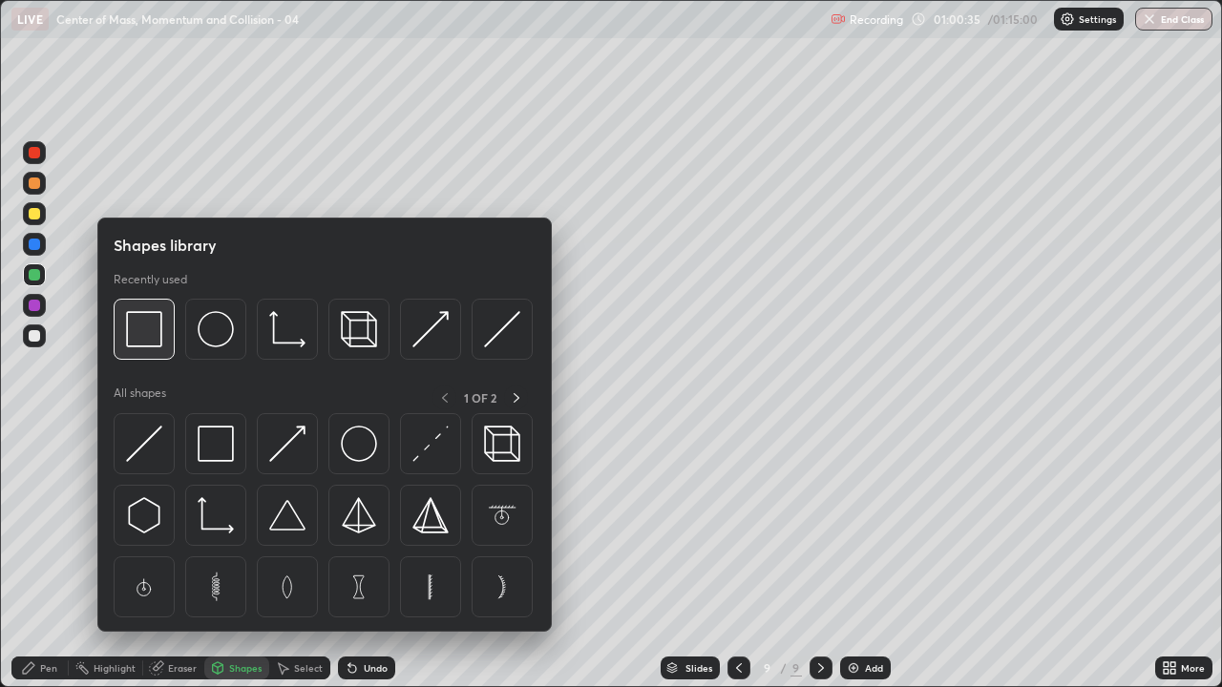
click at [144, 341] on img at bounding box center [144, 329] width 36 height 36
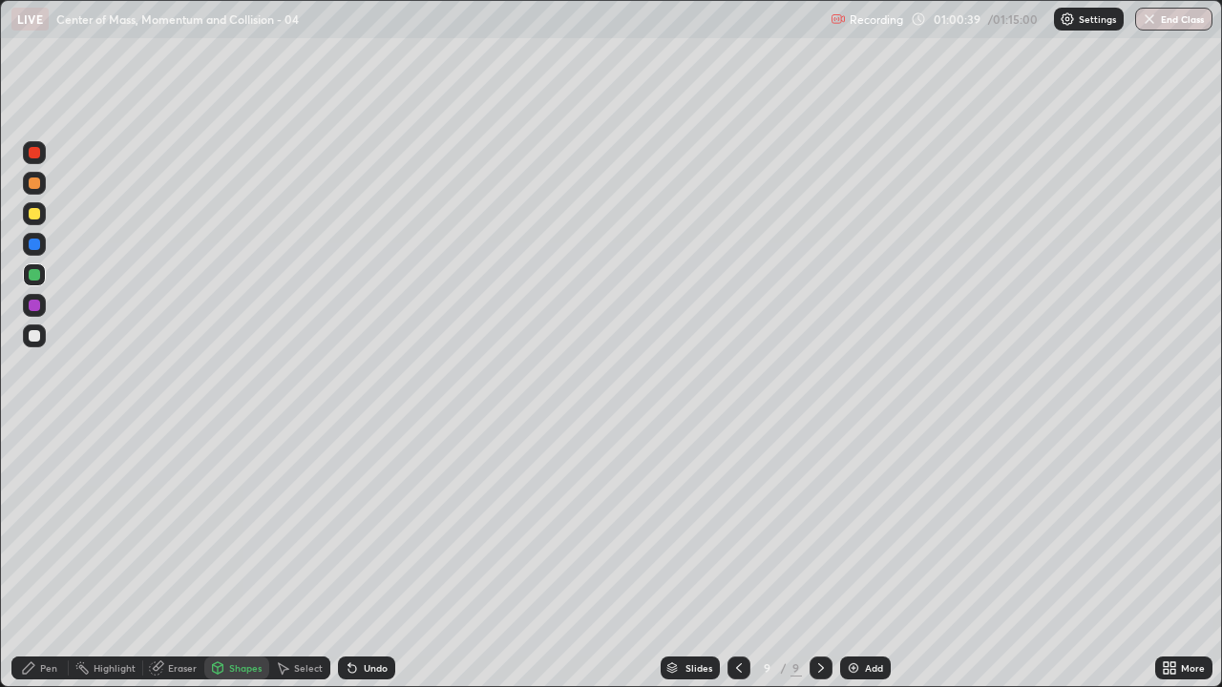
click at [51, 557] on div "Pen" at bounding box center [39, 668] width 57 height 23
click at [247, 557] on div "Shapes" at bounding box center [245, 668] width 32 height 10
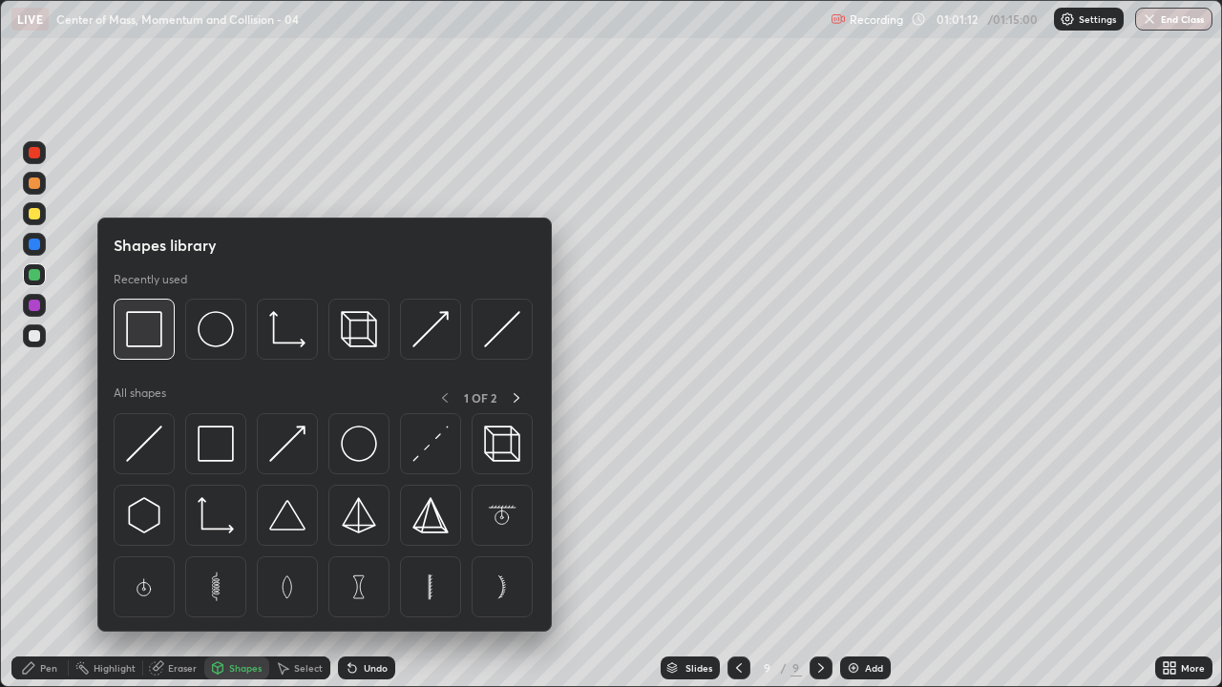
click at [166, 333] on div at bounding box center [144, 329] width 61 height 61
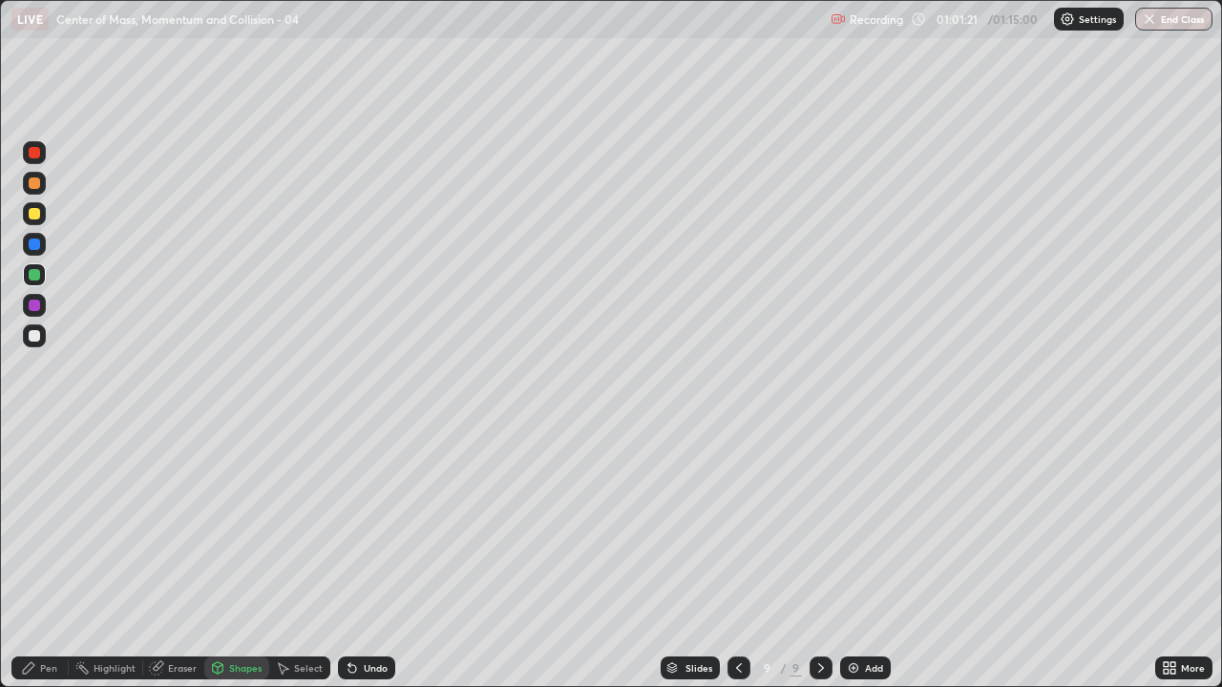
click at [38, 333] on div at bounding box center [34, 335] width 11 height 11
click at [38, 557] on div "Pen" at bounding box center [39, 668] width 57 height 23
click at [376, 557] on div "Undo" at bounding box center [376, 668] width 24 height 10
click at [368, 557] on div "Undo" at bounding box center [376, 668] width 24 height 10
click at [372, 557] on div "Undo" at bounding box center [376, 668] width 24 height 10
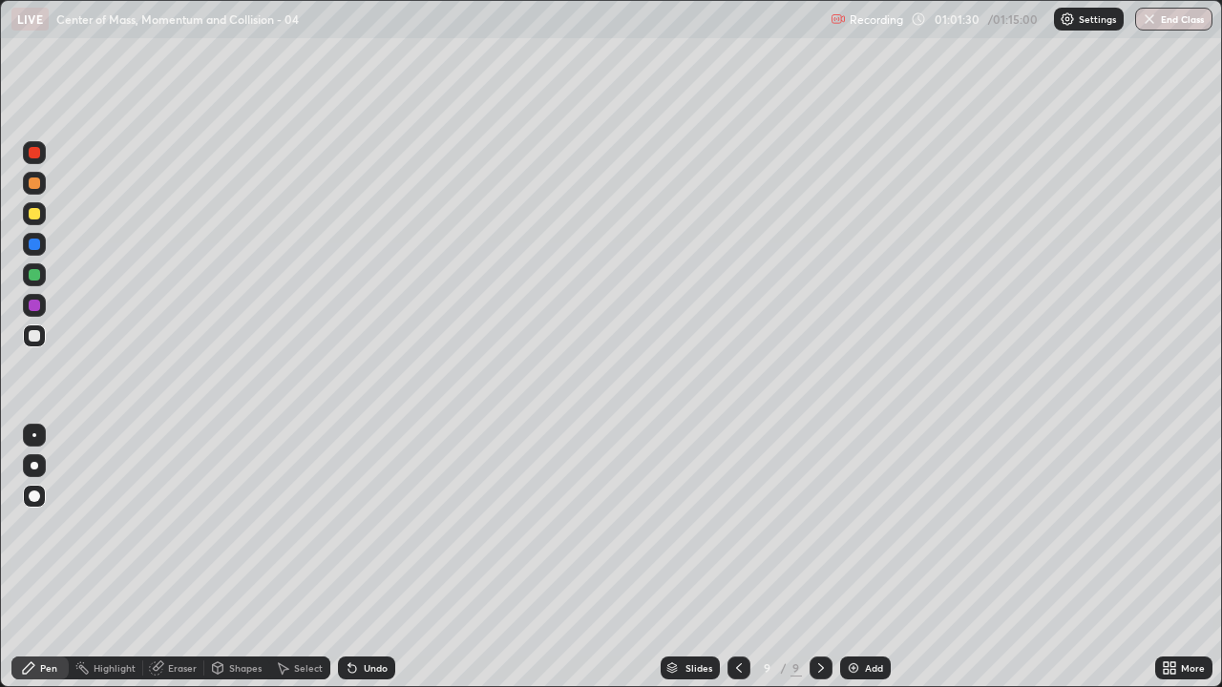
click at [369, 557] on div "Undo" at bounding box center [376, 668] width 24 height 10
click at [366, 557] on div "Undo" at bounding box center [376, 668] width 24 height 10
click at [365, 557] on div "Undo" at bounding box center [376, 668] width 24 height 10
click at [248, 557] on div "Shapes" at bounding box center [245, 668] width 32 height 10
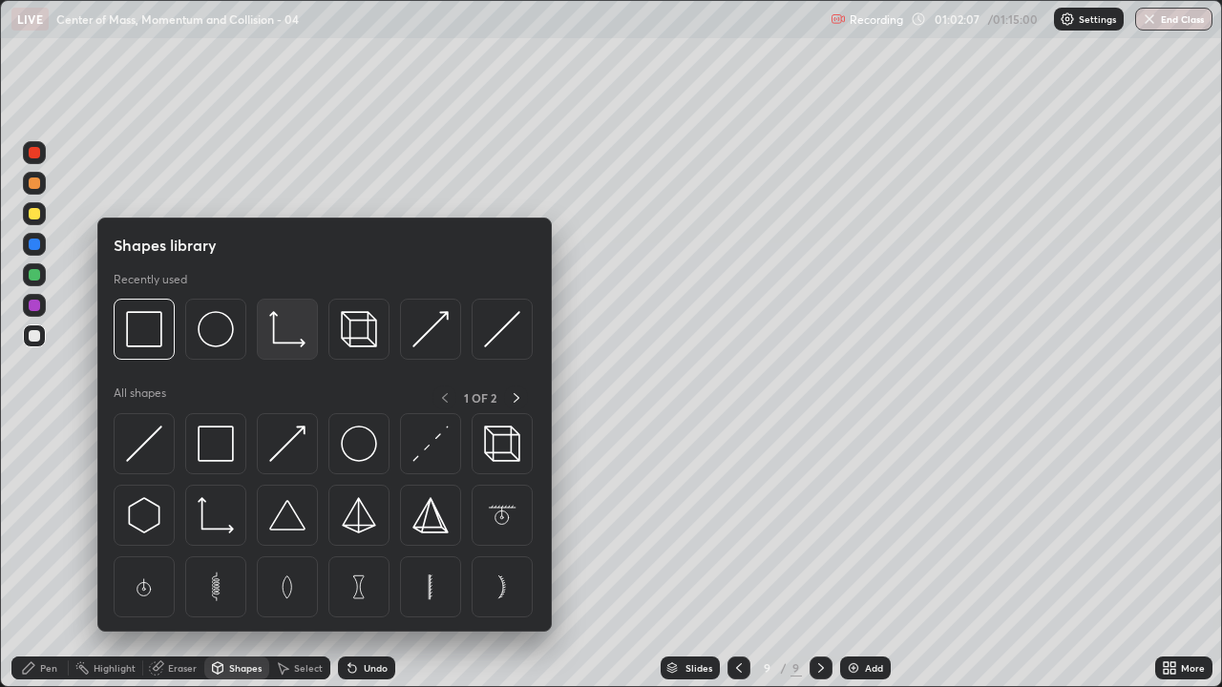
click at [296, 332] on img at bounding box center [287, 329] width 36 height 36
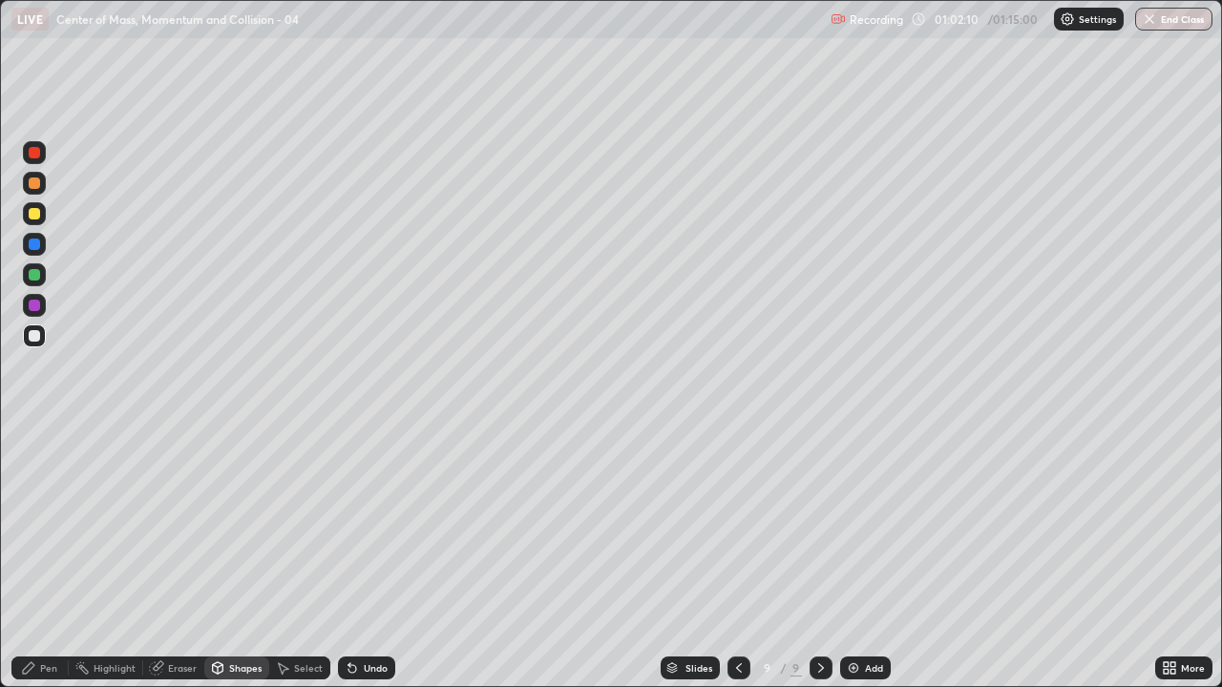
click at [46, 557] on div "Pen" at bounding box center [39, 668] width 57 height 23
click at [45, 277] on div at bounding box center [34, 274] width 23 height 23
click at [35, 304] on div at bounding box center [34, 305] width 11 height 11
click at [864, 557] on div "Add" at bounding box center [865, 668] width 51 height 23
click at [249, 557] on div "Shapes" at bounding box center [245, 668] width 32 height 10
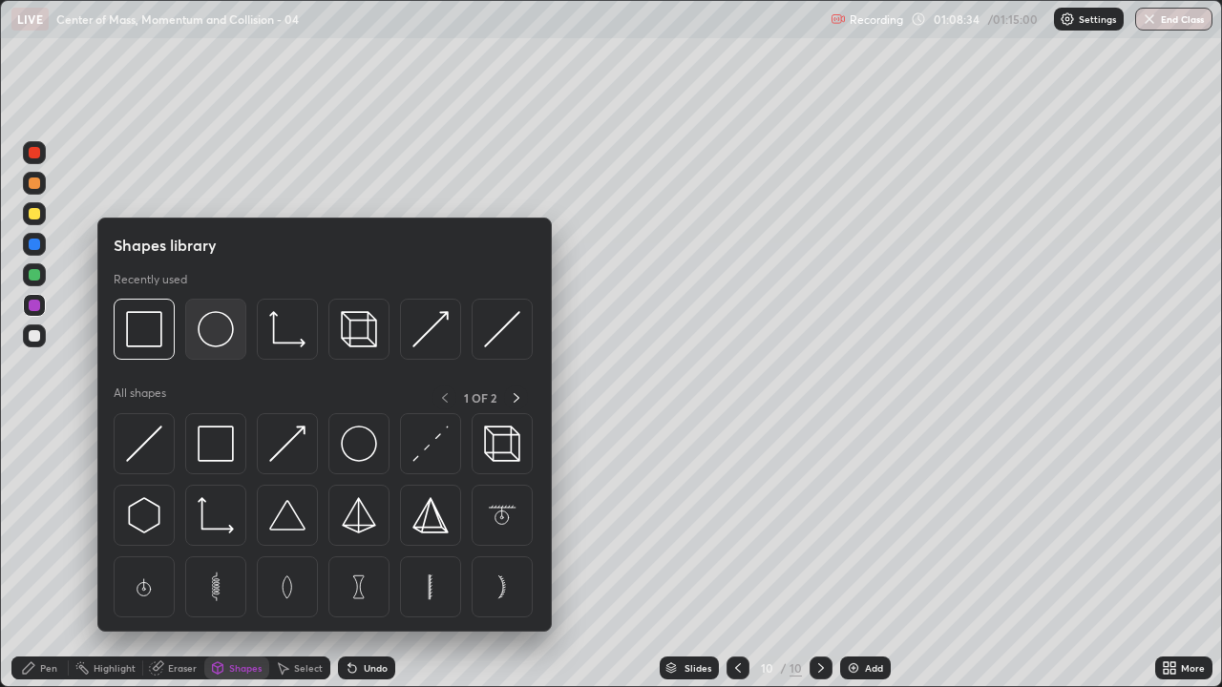
click at [216, 327] on img at bounding box center [216, 329] width 36 height 36
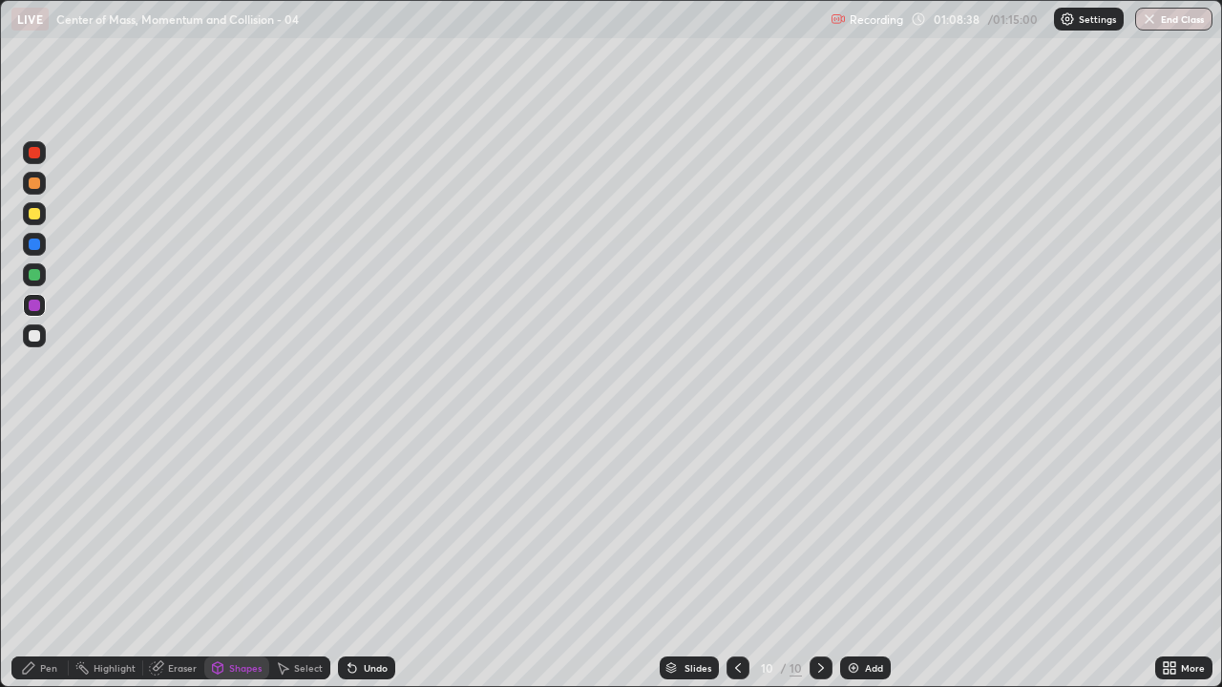
click at [49, 557] on div "Pen" at bounding box center [48, 668] width 17 height 10
click at [41, 276] on div at bounding box center [34, 274] width 23 height 23
click at [252, 557] on div "Shapes" at bounding box center [245, 668] width 32 height 10
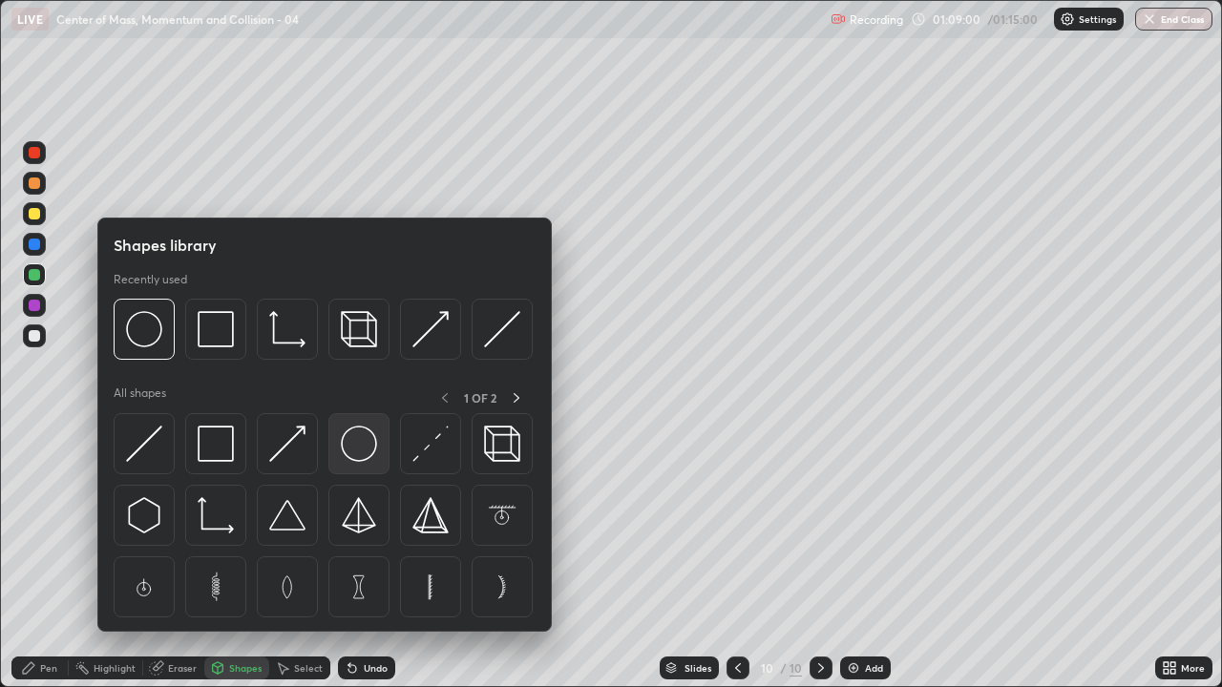
click at [362, 444] on img at bounding box center [359, 444] width 36 height 36
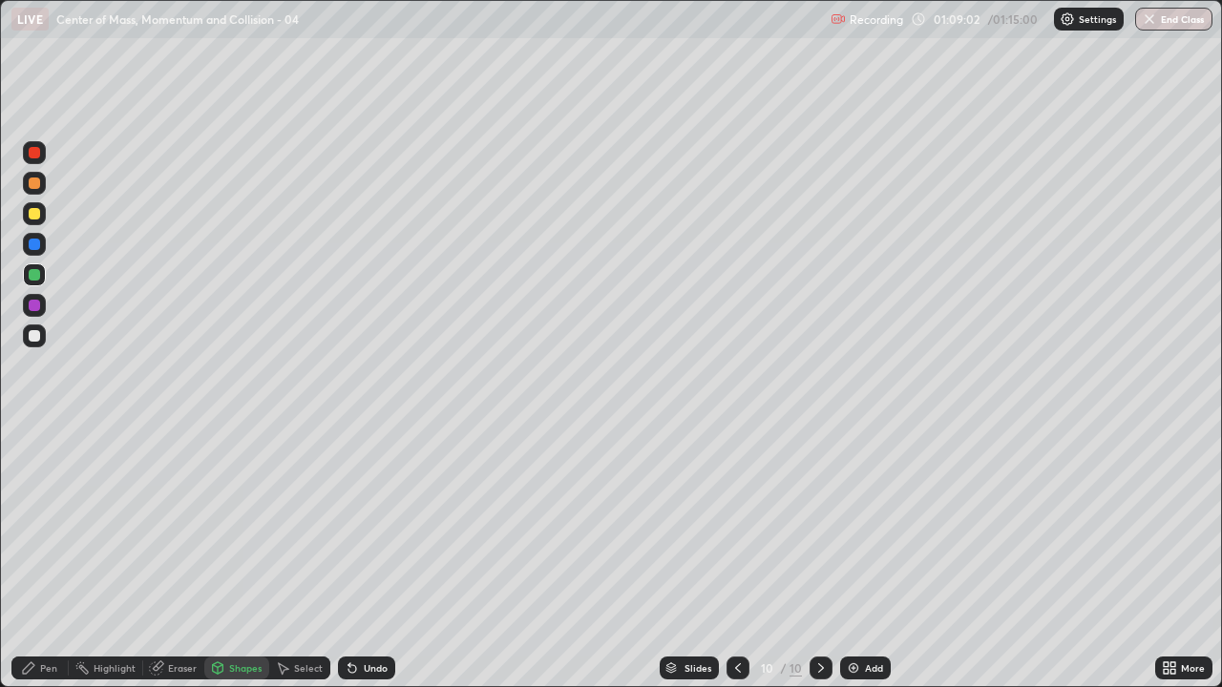
click at [366, 557] on div "Undo" at bounding box center [376, 668] width 24 height 10
click at [381, 557] on div "Undo" at bounding box center [366, 668] width 57 height 23
click at [46, 557] on div "Pen" at bounding box center [39, 668] width 57 height 23
click at [39, 308] on div at bounding box center [34, 305] width 11 height 11
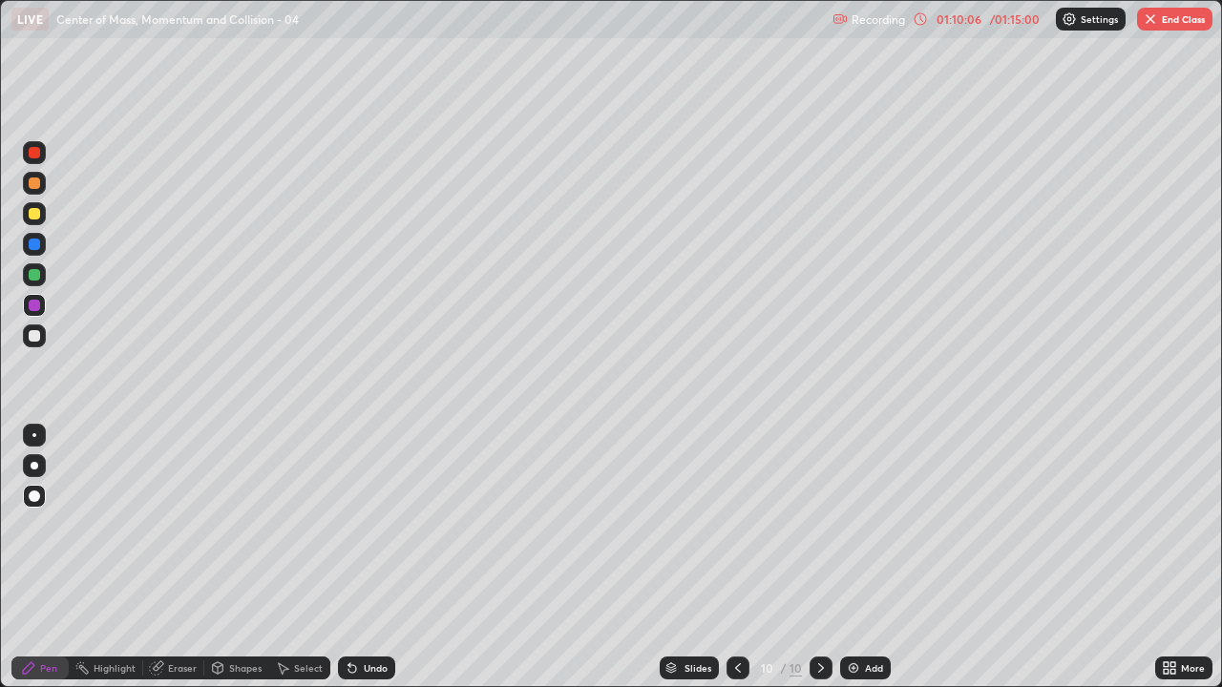
click at [45, 215] on div at bounding box center [34, 213] width 23 height 23
click at [1182, 8] on button "End Class" at bounding box center [1174, 19] width 75 height 23
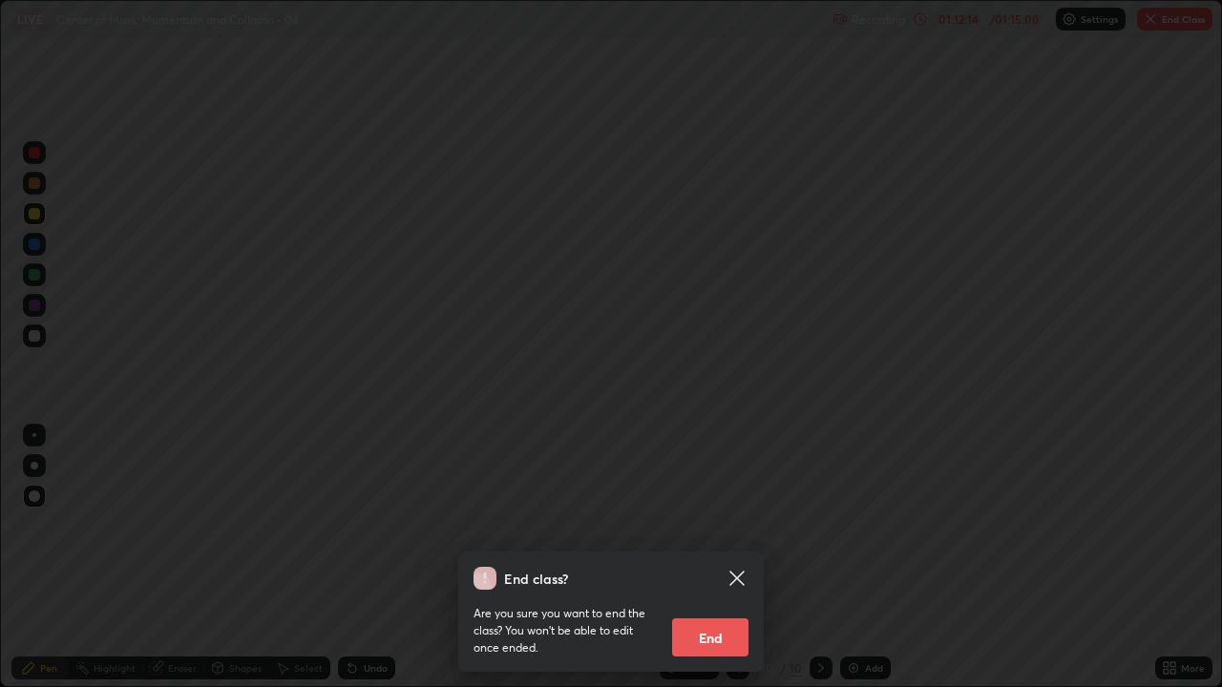
click at [721, 557] on button "End" at bounding box center [710, 637] width 76 height 38
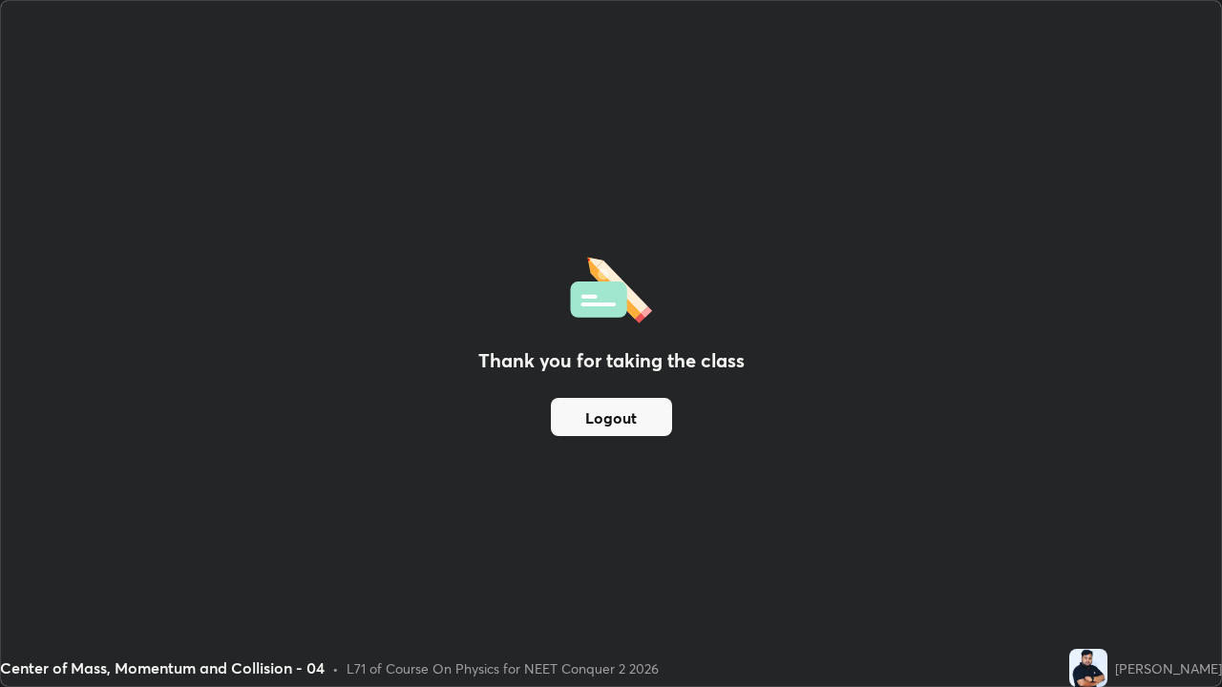
click at [1069, 557] on img at bounding box center [1088, 668] width 38 height 38
click at [604, 421] on button "Logout" at bounding box center [611, 417] width 121 height 38
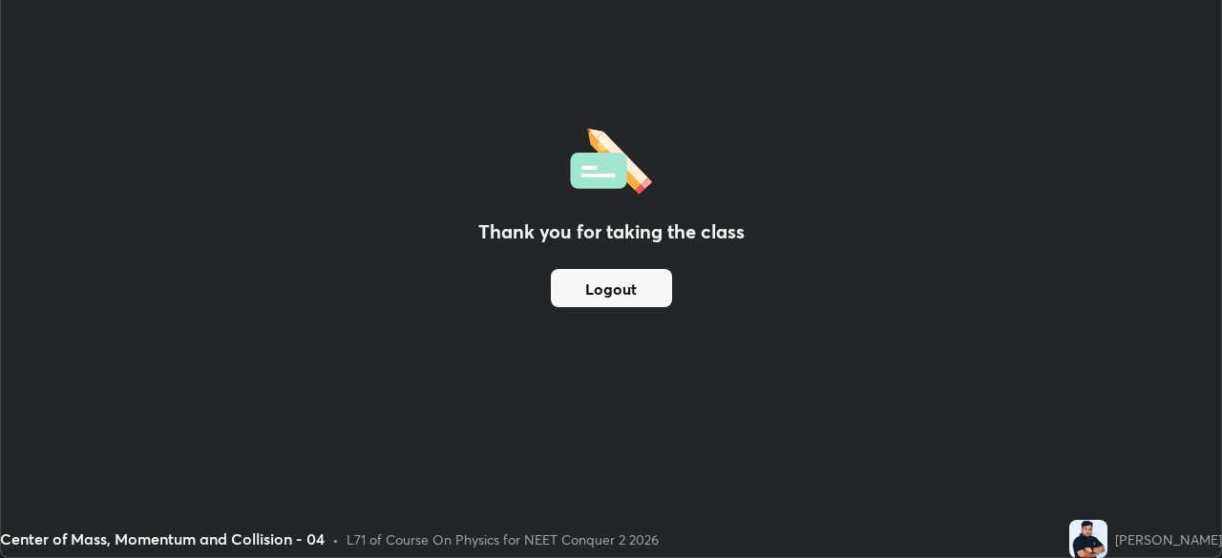
scroll to position [94881, 94218]
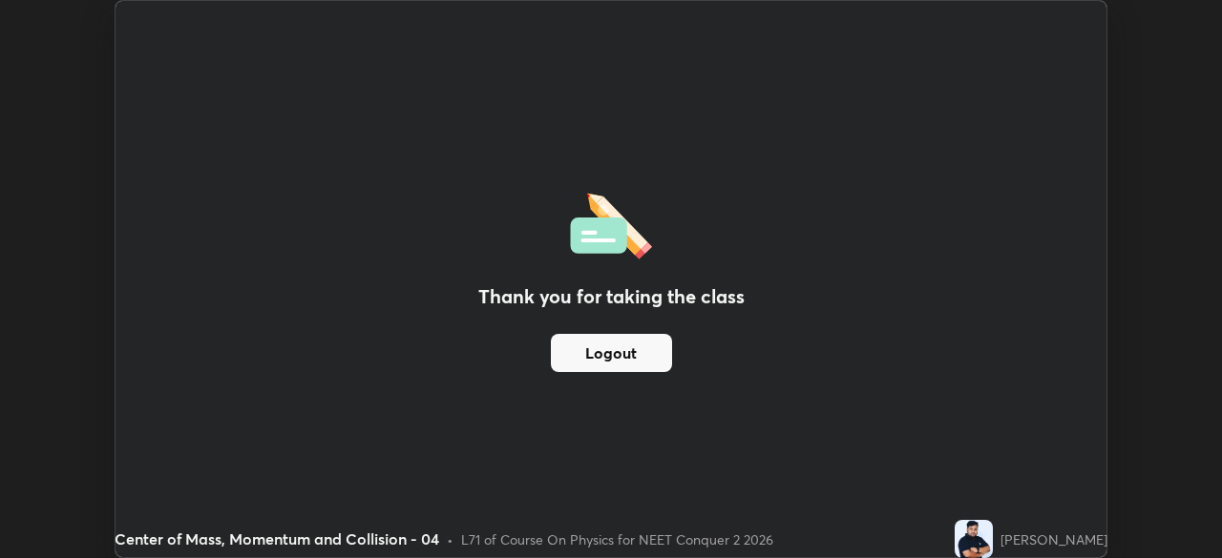
click at [643, 355] on button "Logout" at bounding box center [611, 353] width 121 height 38
